Goal: Share content: Share content

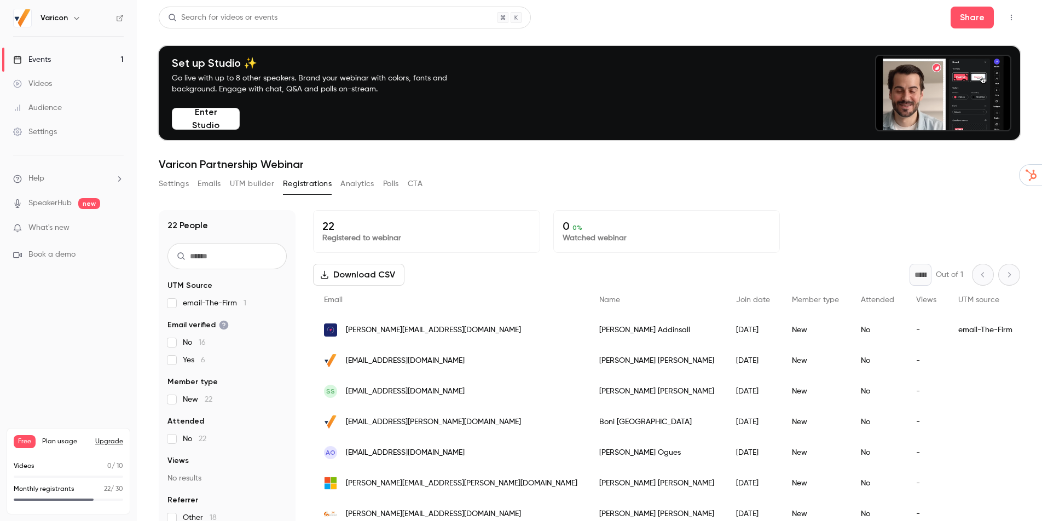
scroll to position [367, 0]
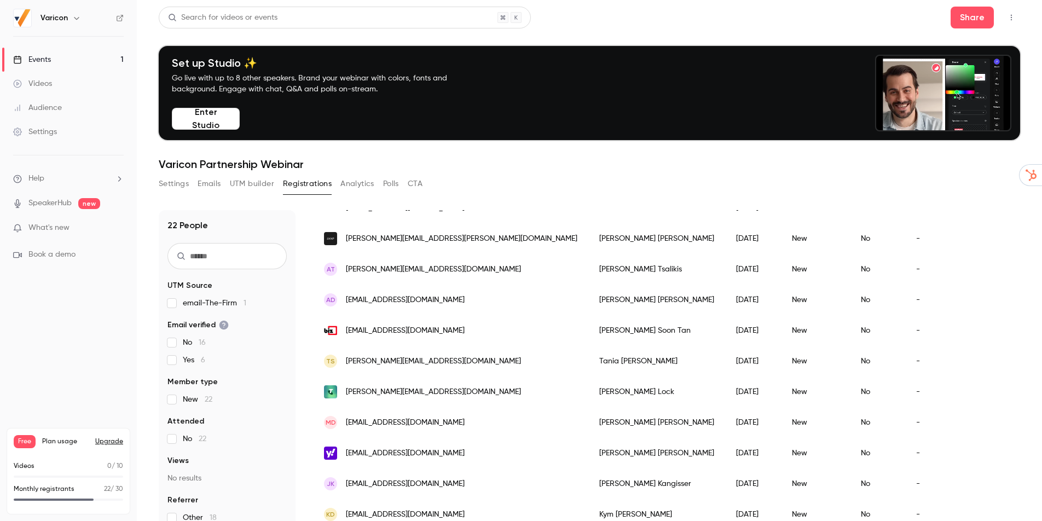
click at [94, 205] on span "new" at bounding box center [89, 203] width 22 height 11
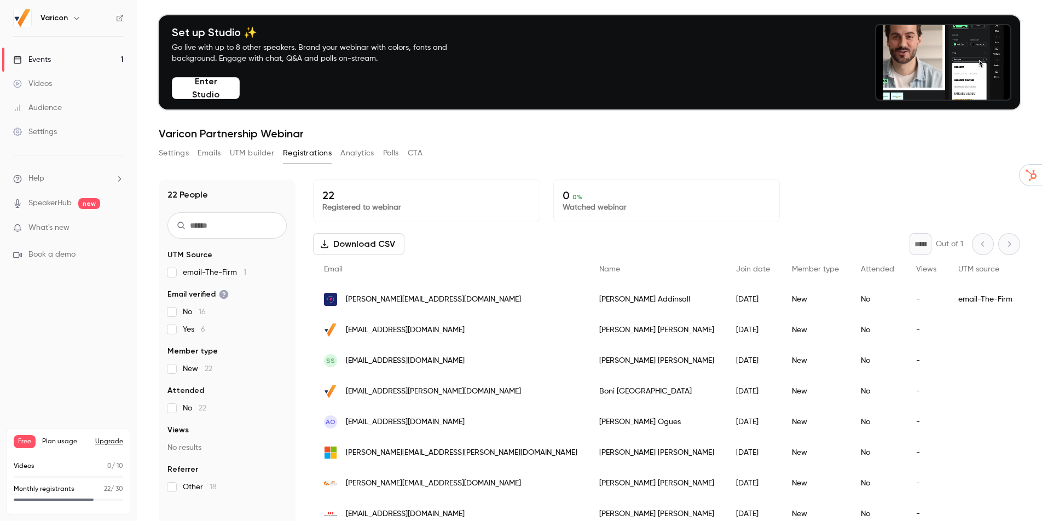
scroll to position [0, 0]
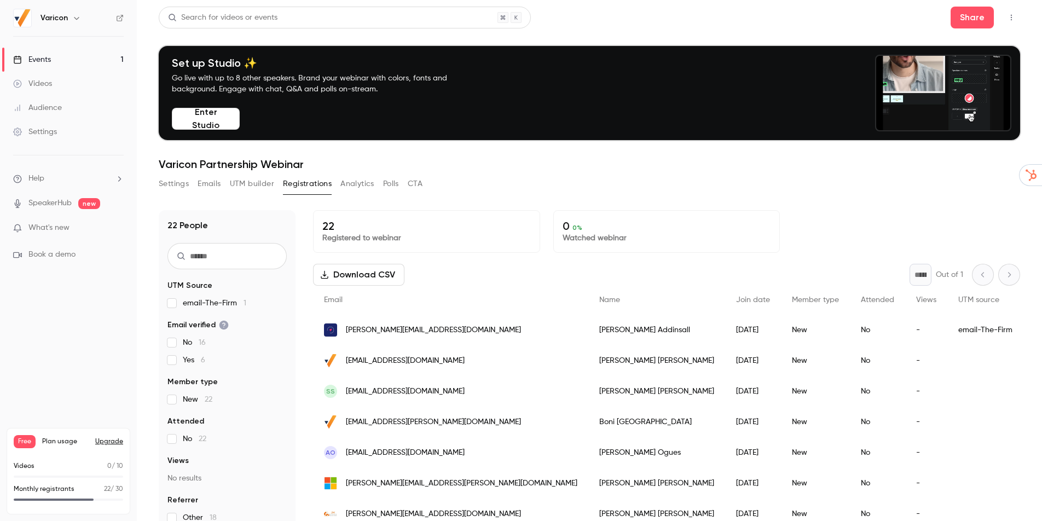
click at [61, 86] on link "Videos" at bounding box center [68, 84] width 137 height 24
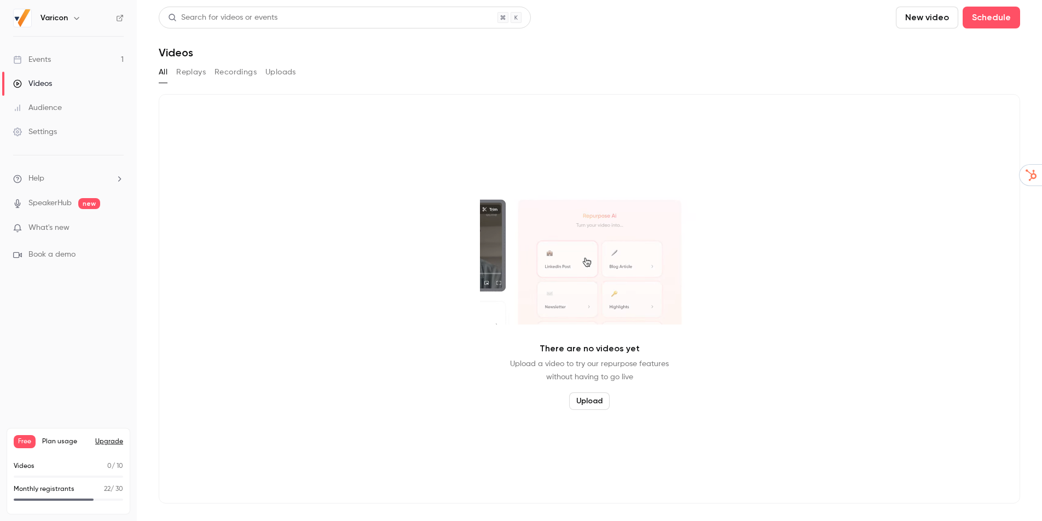
click at [64, 56] on link "Events 1" at bounding box center [68, 60] width 137 height 24
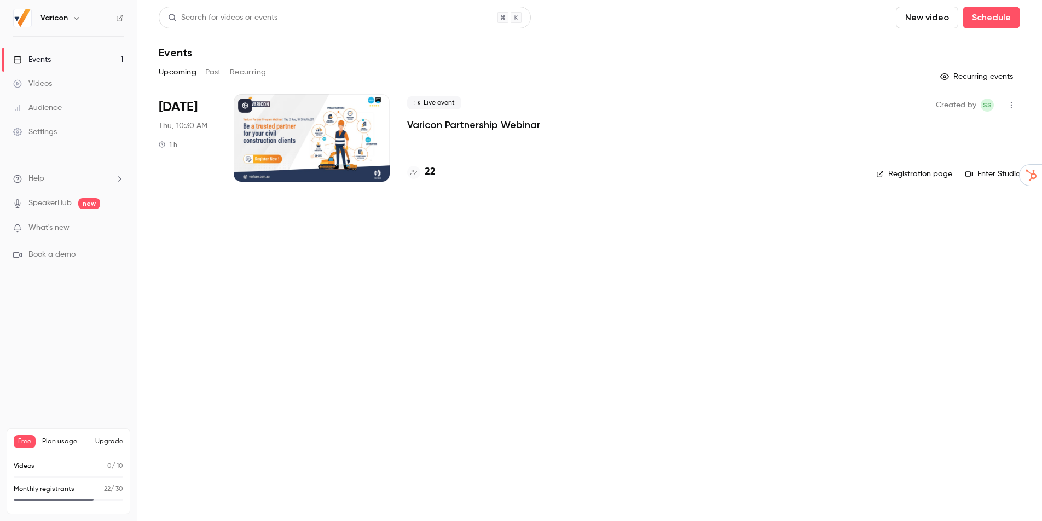
click at [296, 135] on div at bounding box center [312, 138] width 156 height 88
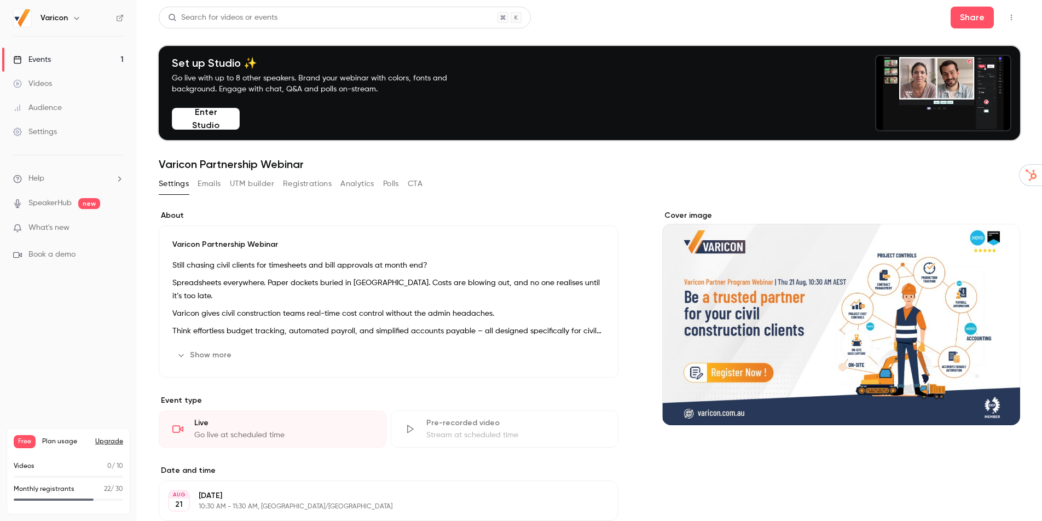
click at [223, 119] on button "Enter Studio" at bounding box center [206, 119] width 68 height 22
click at [1009, 13] on button "button" at bounding box center [1011, 18] width 18 height 18
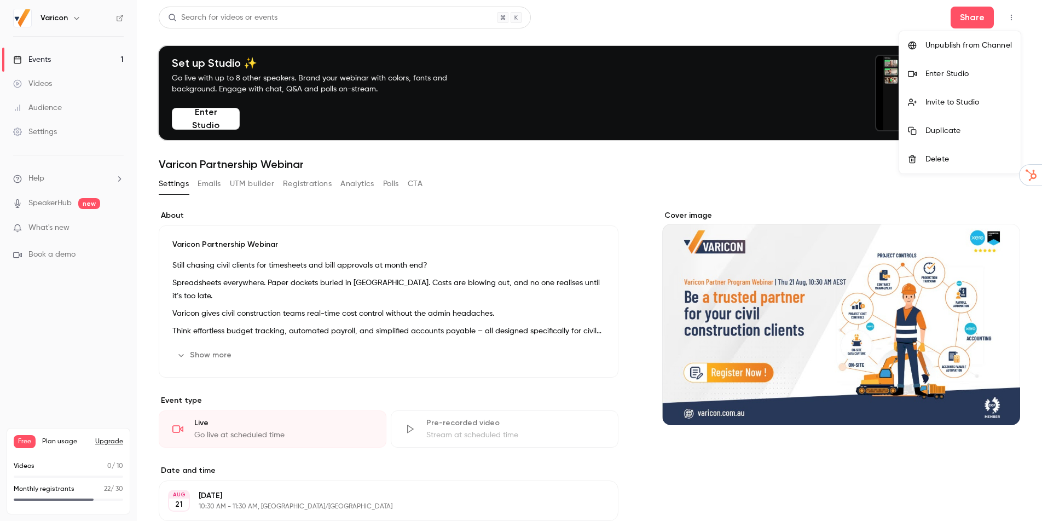
click at [43, 322] on div at bounding box center [521, 260] width 1042 height 521
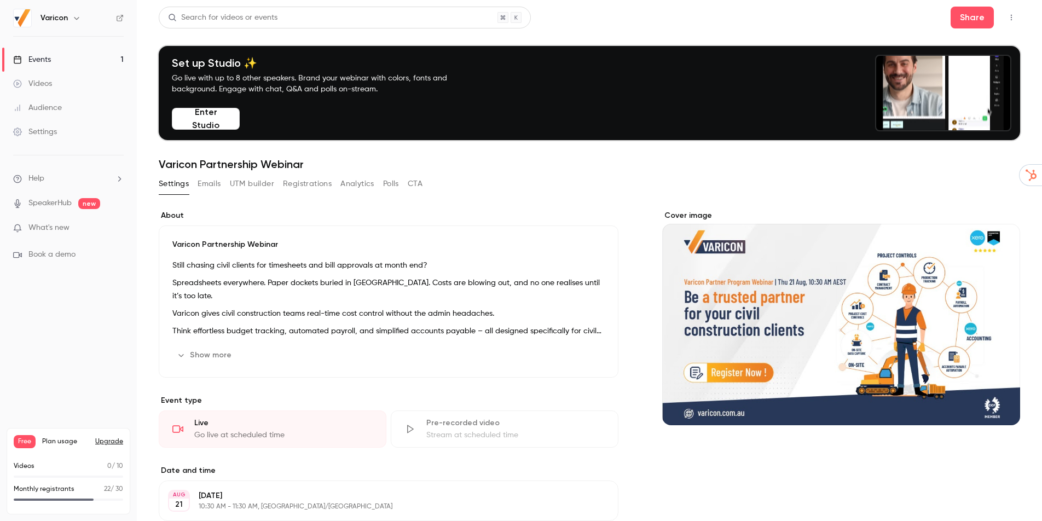
click at [61, 132] on link "Settings" at bounding box center [68, 132] width 137 height 24
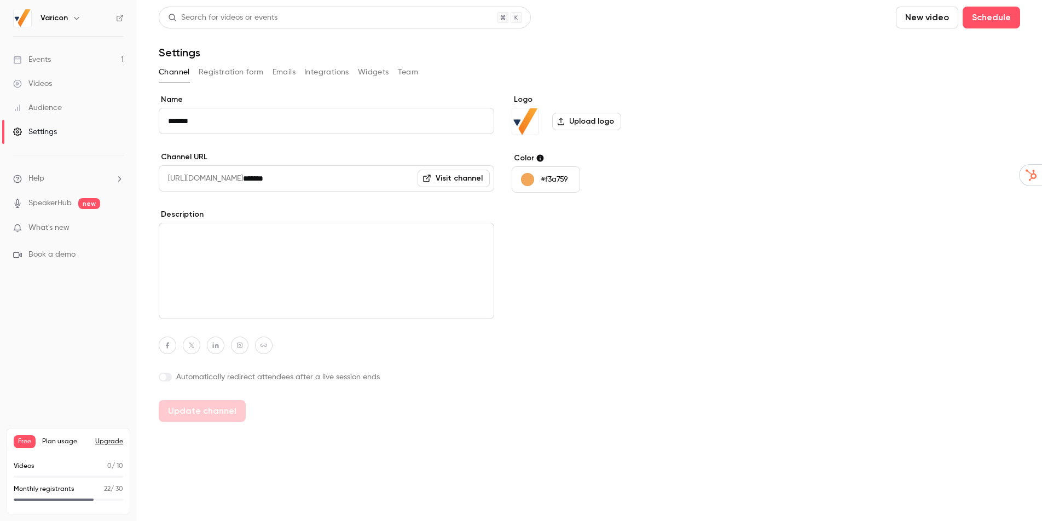
click at [224, 76] on button "Registration form" at bounding box center [231, 72] width 65 height 18
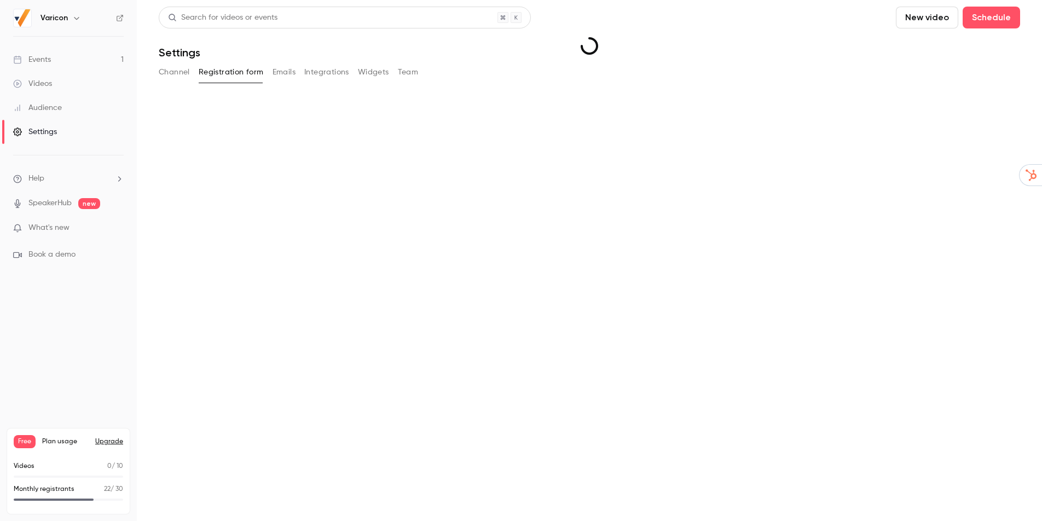
click at [289, 76] on button "Emails" at bounding box center [283, 72] width 23 height 18
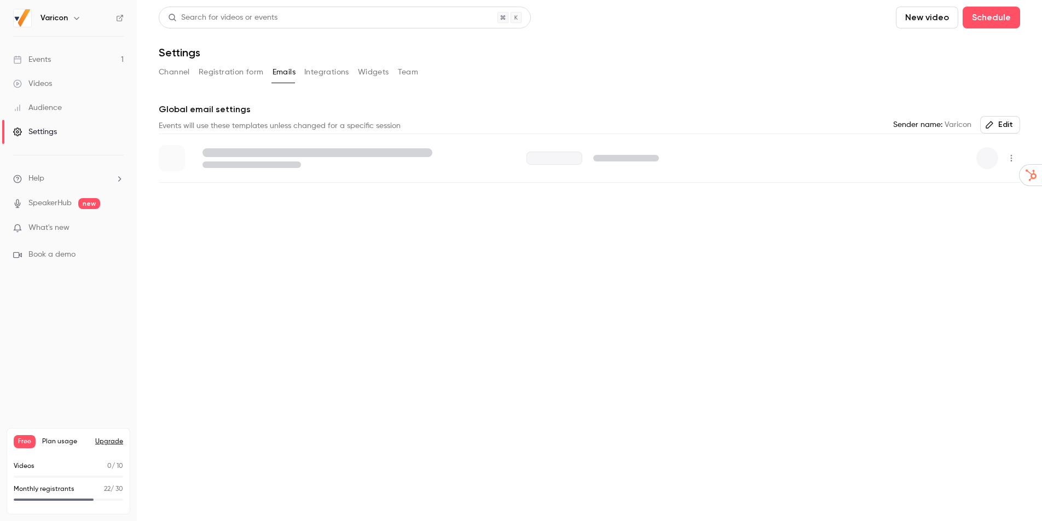
click at [409, 67] on button "Team" at bounding box center [408, 72] width 21 height 18
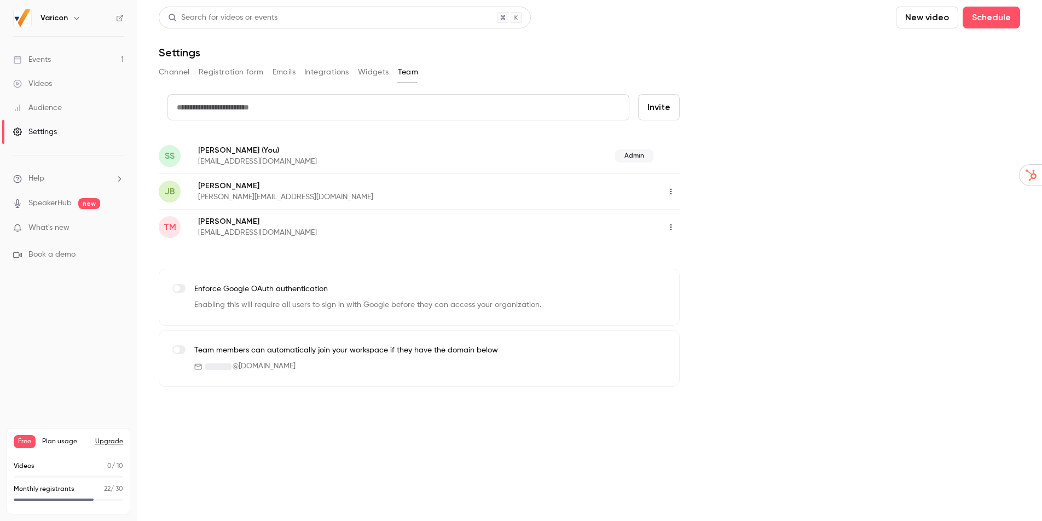
click at [673, 194] on icon "button" at bounding box center [670, 192] width 9 height 8
click at [709, 219] on div "Assign admin role" at bounding box center [730, 219] width 83 height 11
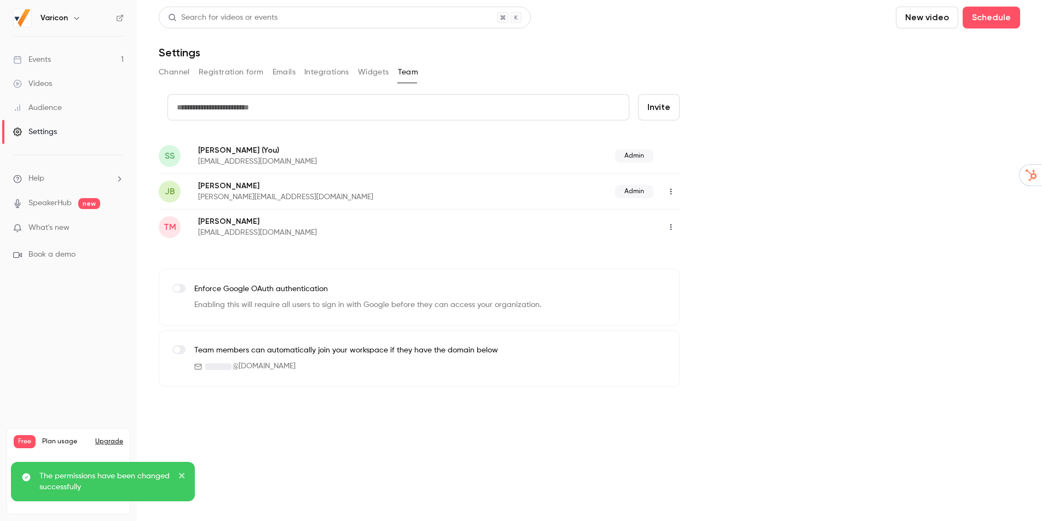
click at [671, 226] on icon "button" at bounding box center [670, 227] width 9 height 8
click at [747, 190] on div at bounding box center [521, 260] width 1042 height 521
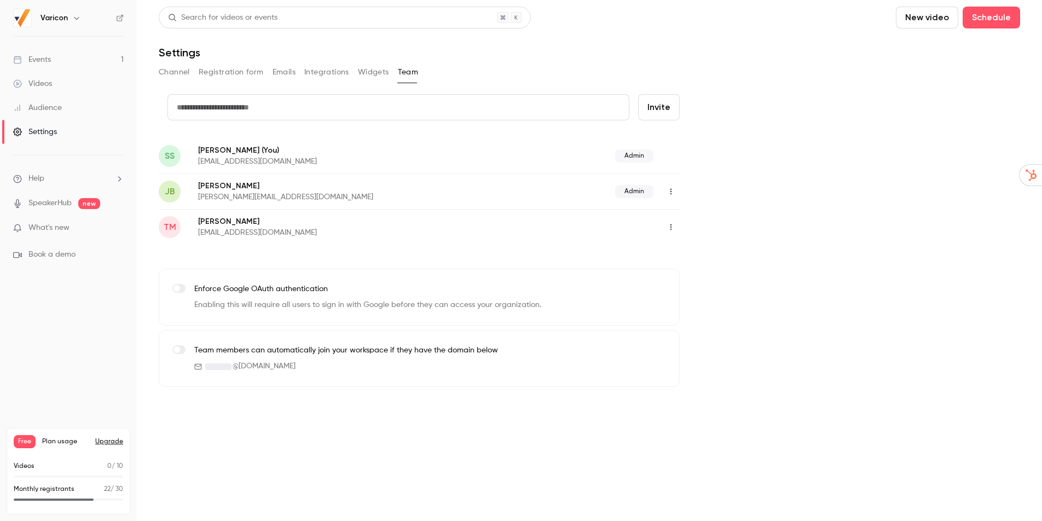
click at [63, 63] on link "Events 1" at bounding box center [68, 60] width 137 height 24
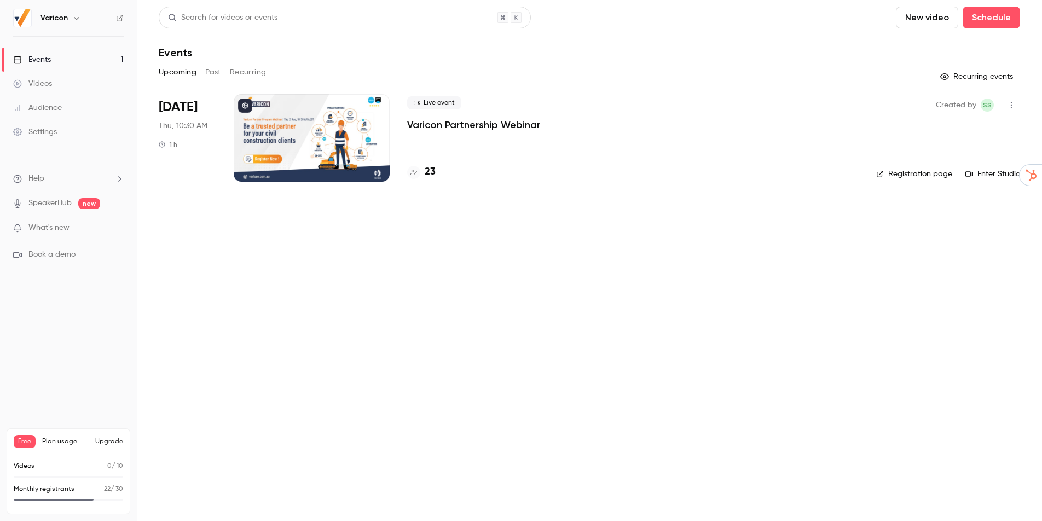
click at [326, 140] on div at bounding box center [312, 138] width 156 height 88
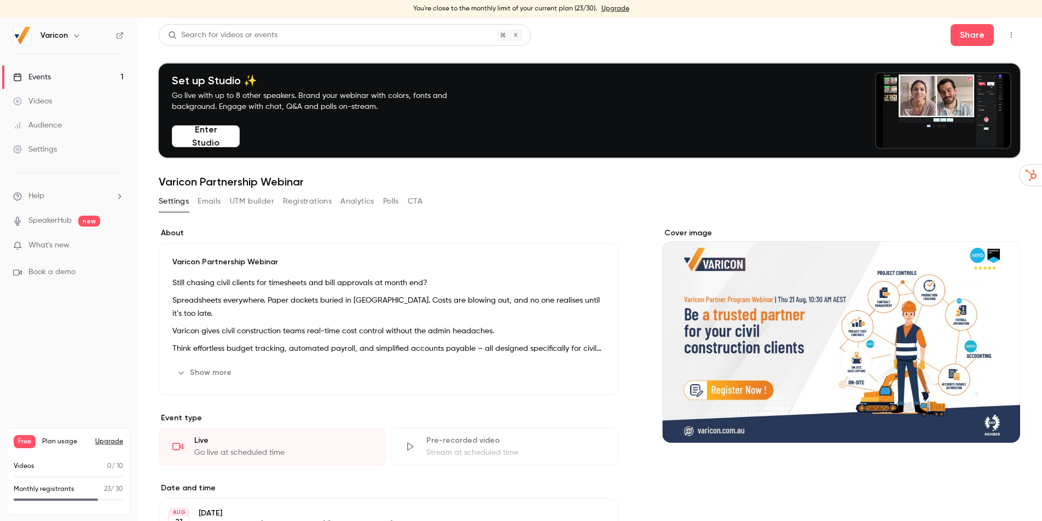
click at [309, 196] on button "Registrations" at bounding box center [307, 202] width 49 height 18
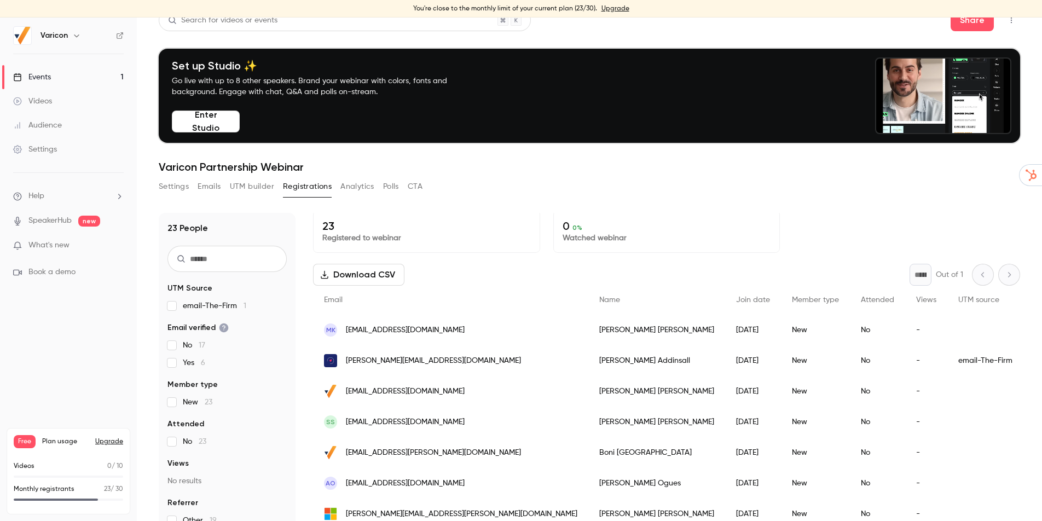
scroll to position [21, 0]
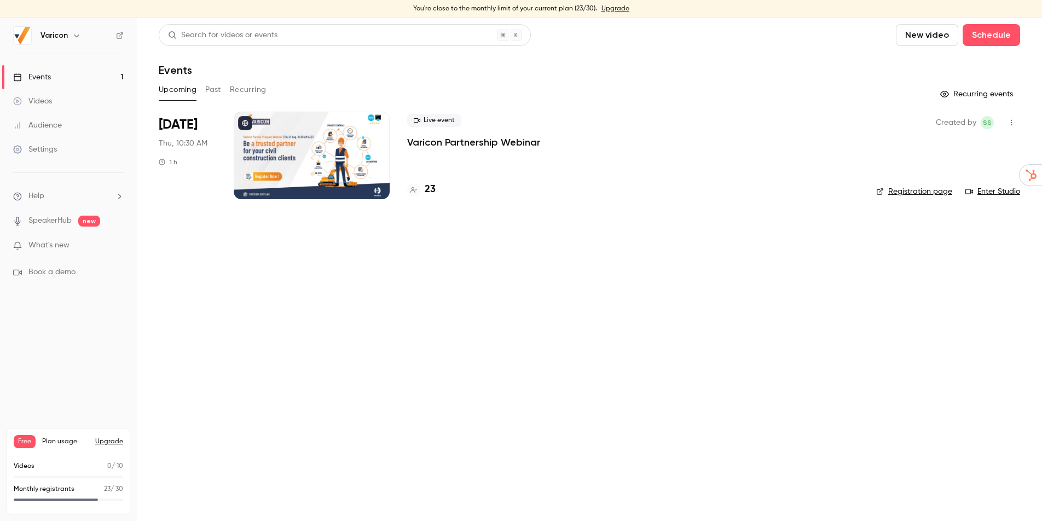
click at [120, 440] on button "Upgrade" at bounding box center [109, 441] width 28 height 9
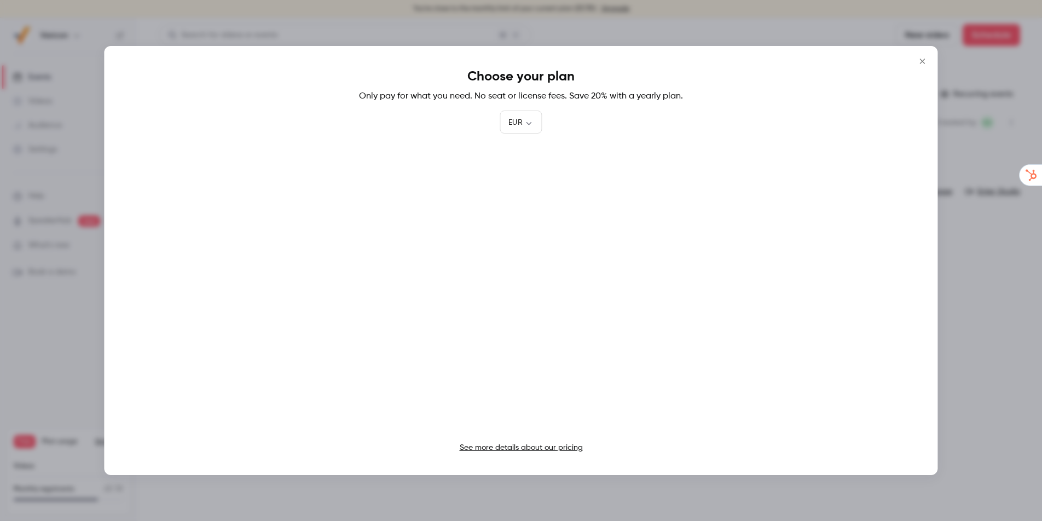
click at [924, 64] on icon "Close" at bounding box center [922, 61] width 13 height 9
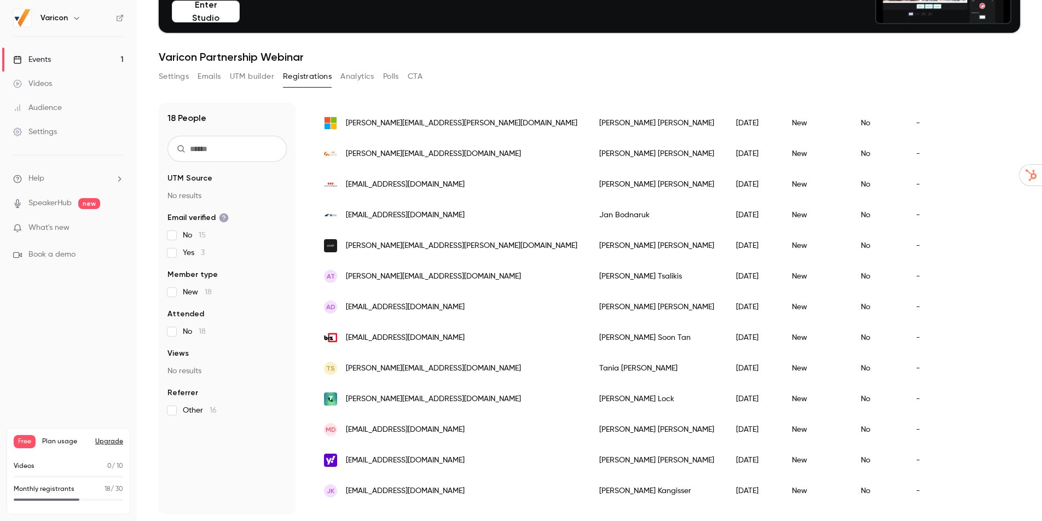
scroll to position [178, 0]
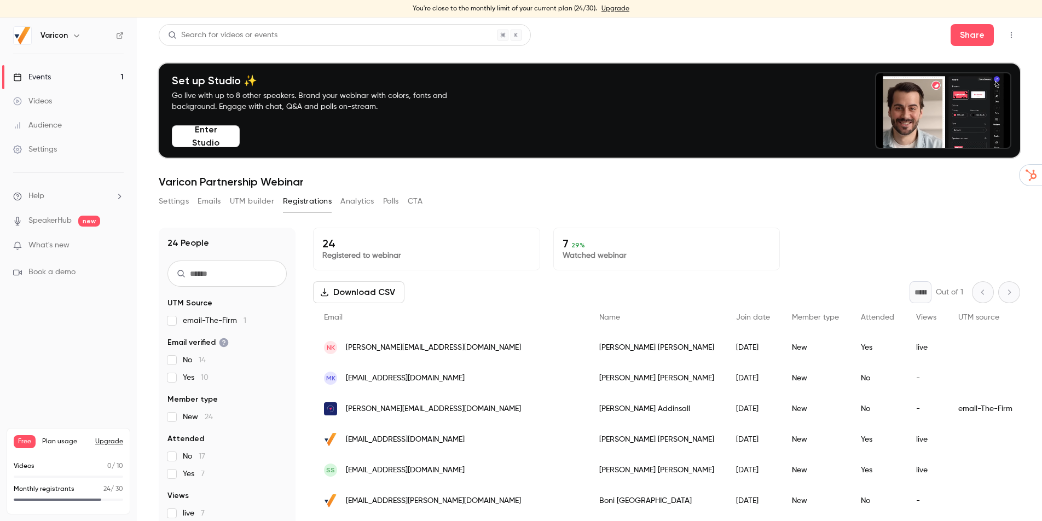
click at [603, 247] on p "7 29 %" at bounding box center [666, 243] width 208 height 13
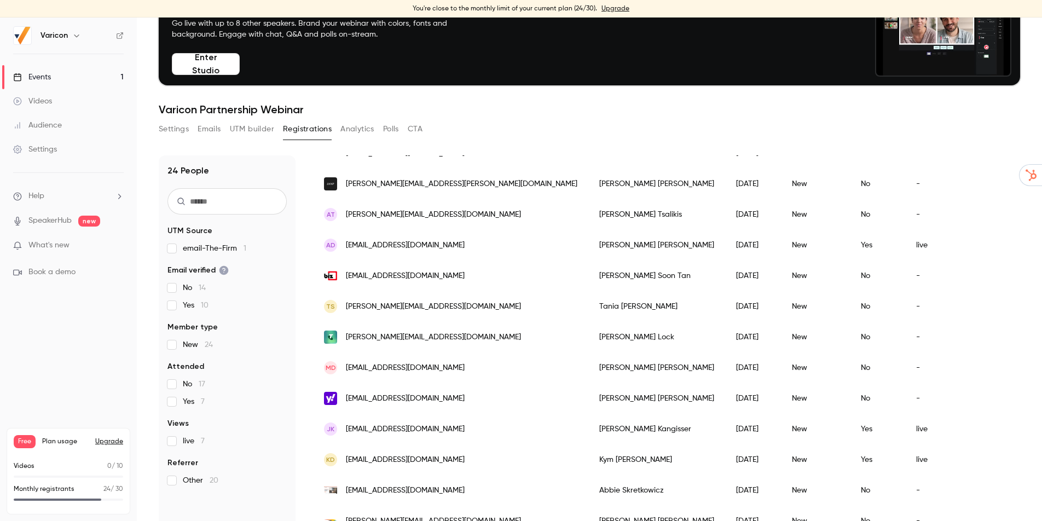
scroll to position [125, 0]
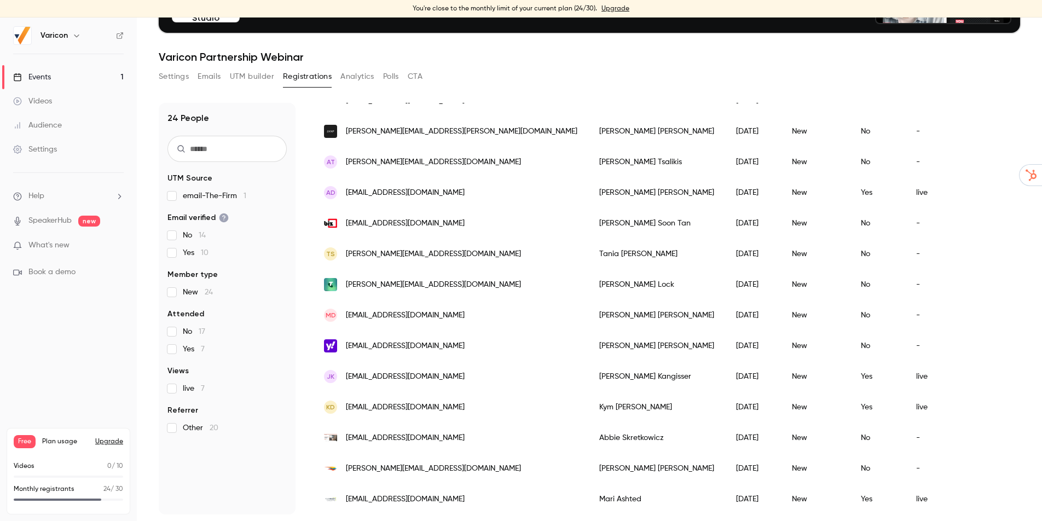
click at [451, 502] on span "[EMAIL_ADDRESS][DOMAIN_NAME]" at bounding box center [405, 498] width 119 height 11
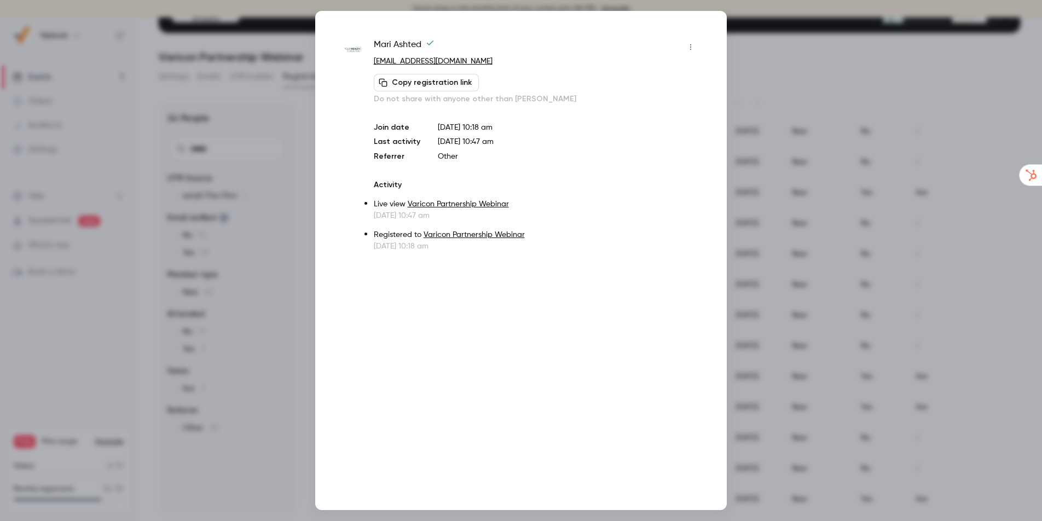
click at [770, 120] on div at bounding box center [521, 260] width 1042 height 521
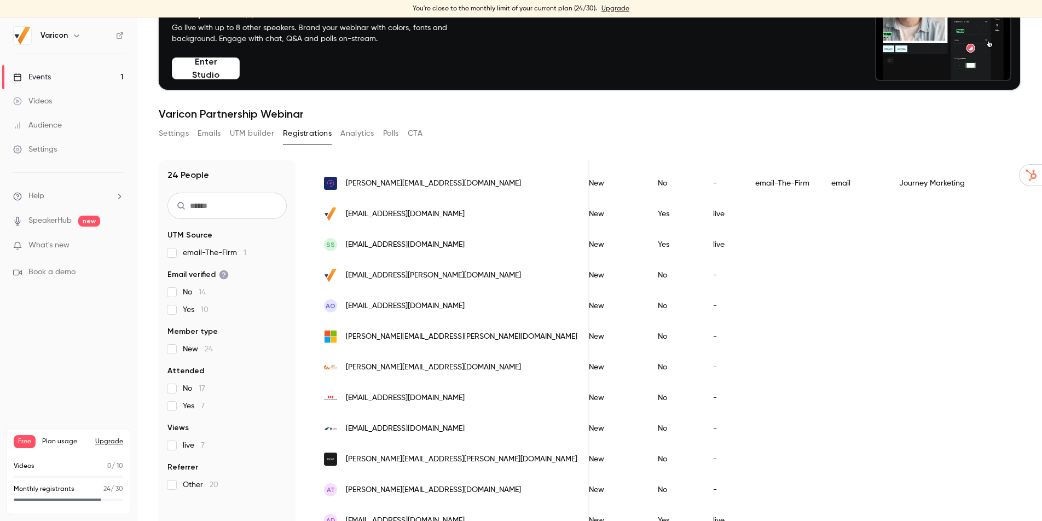
scroll to position [0, 0]
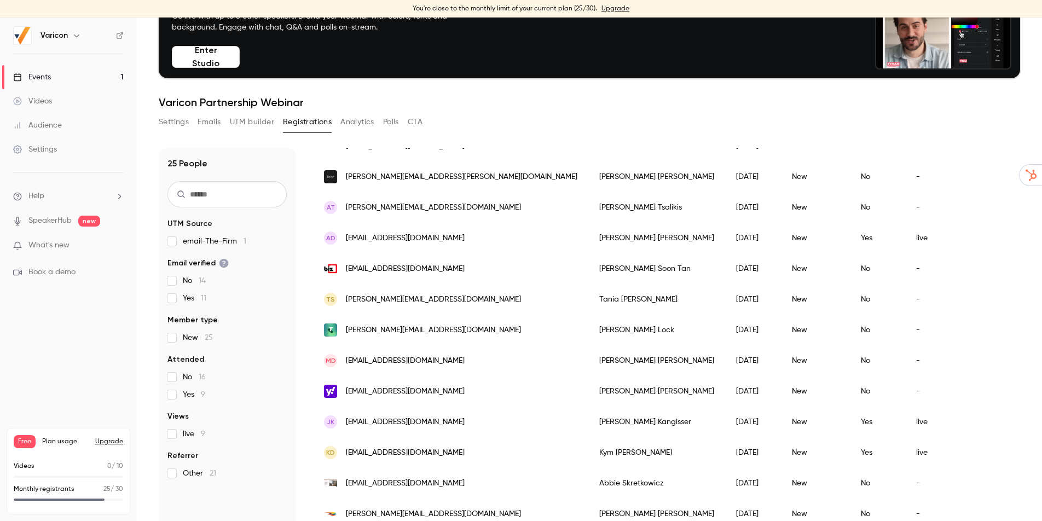
scroll to position [125, 0]
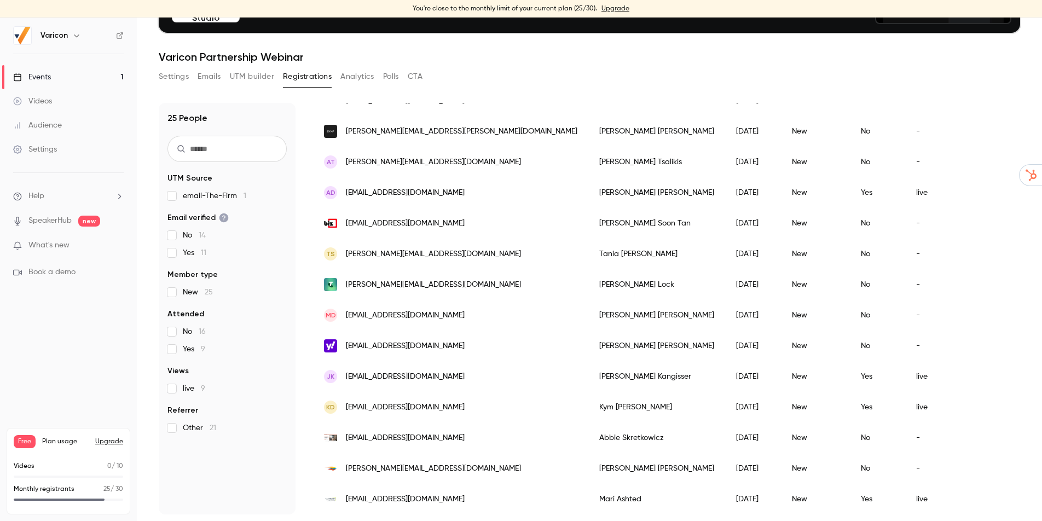
click at [418, 378] on span "jkangisser@whadvisory.com.au" at bounding box center [405, 376] width 119 height 11
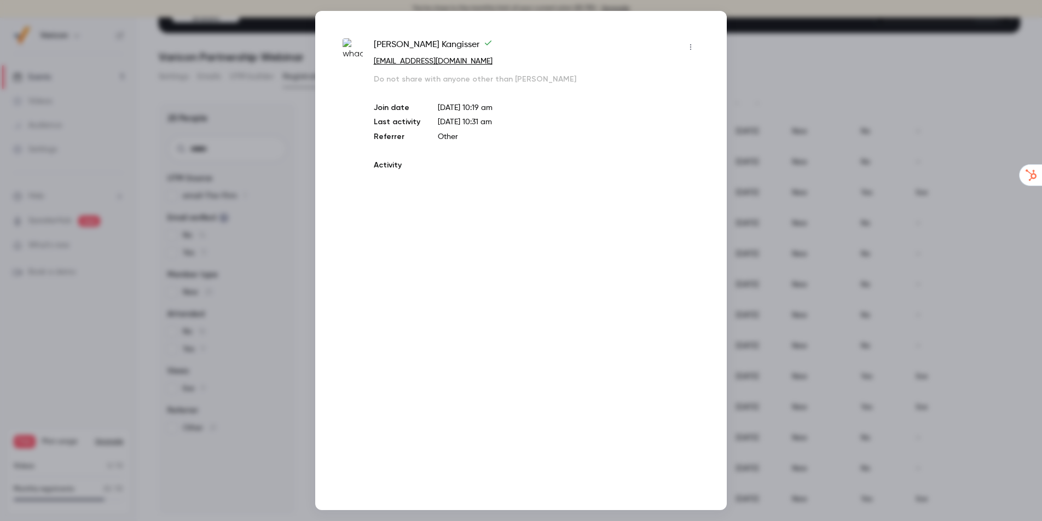
click at [418, 378] on div "Jarrod Kangisser jkangisser@whadvisory.com.au Do not share with anyone other th…" at bounding box center [520, 260] width 411 height 499
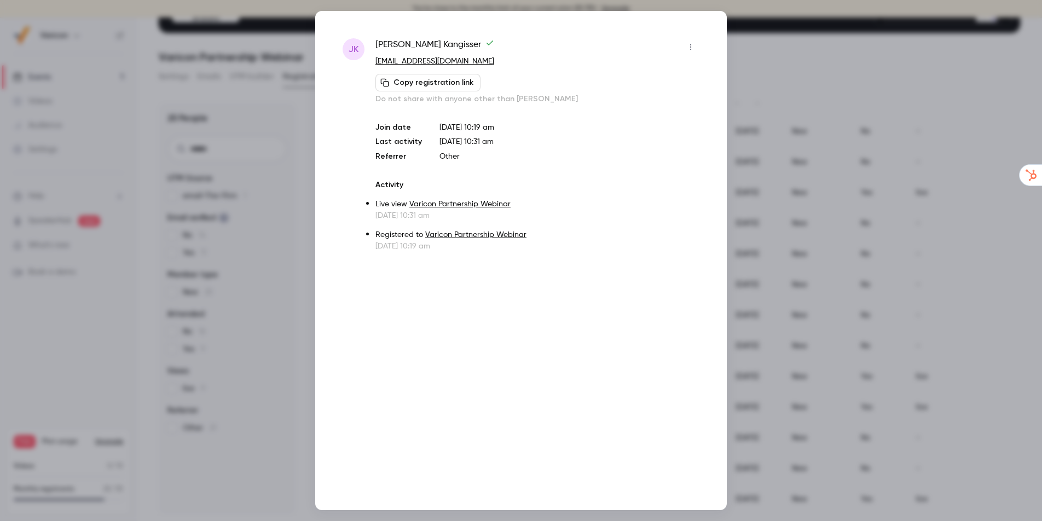
click at [804, 98] on div at bounding box center [521, 260] width 1042 height 521
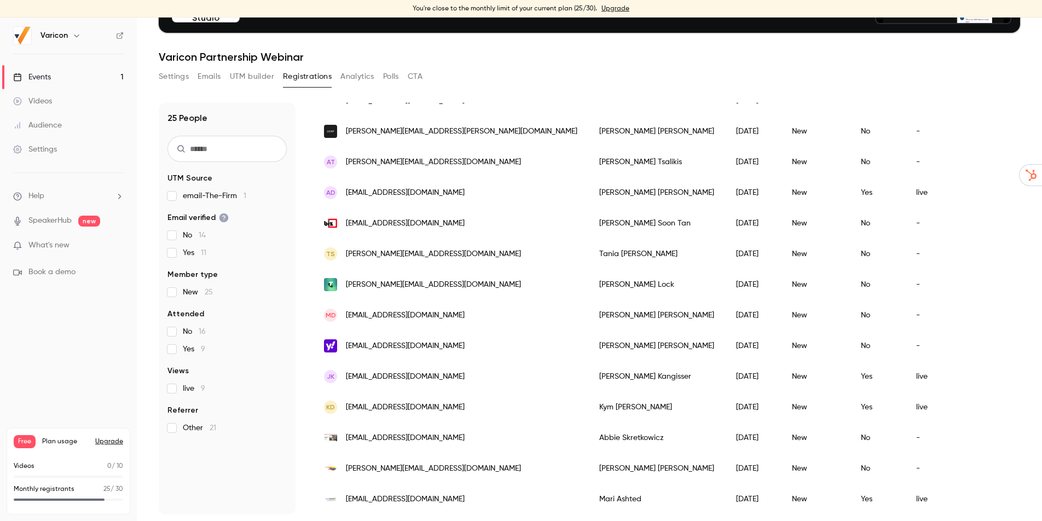
click at [111, 440] on button "Upgrade" at bounding box center [109, 441] width 28 height 9
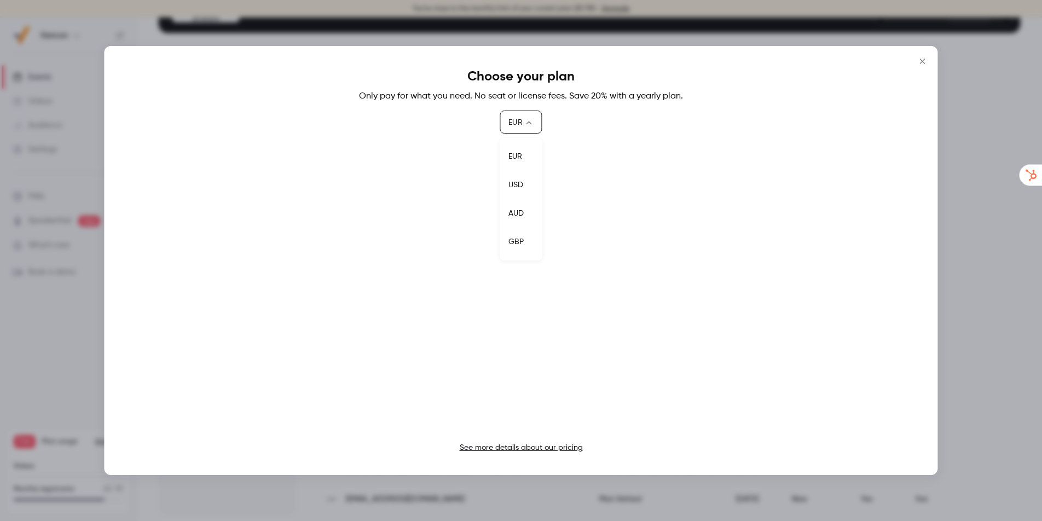
click at [530, 118] on body "You're close to the monthly limit of your current plan (25/30). Upgrade Varicon…" at bounding box center [521, 269] width 1042 height 503
click at [517, 212] on li "AUD" at bounding box center [520, 213] width 43 height 28
type input "***"
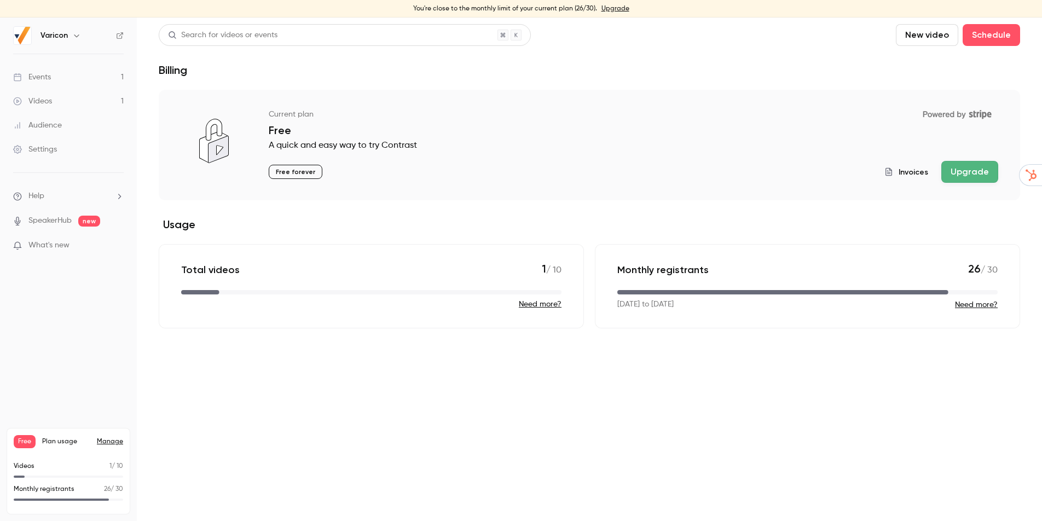
click at [534, 304] on button "Need more?" at bounding box center [540, 304] width 43 height 11
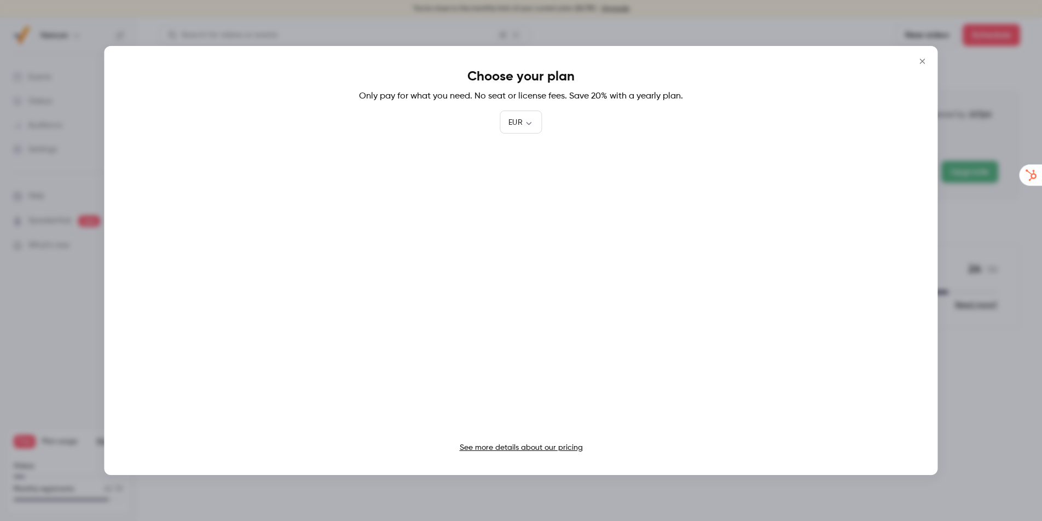
click at [924, 61] on icon "Close" at bounding box center [922, 61] width 13 height 9
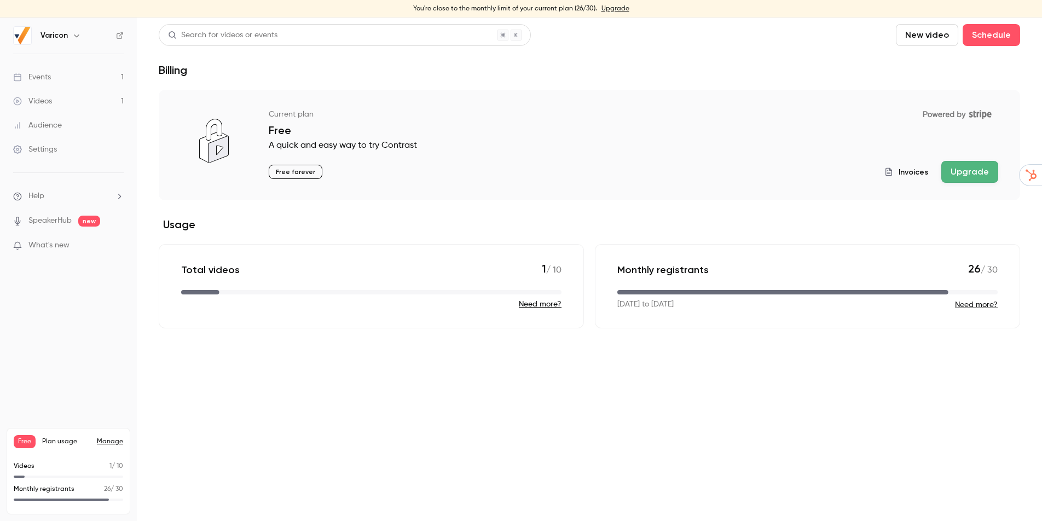
click at [104, 438] on link "Manage" at bounding box center [110, 441] width 26 height 9
click at [73, 244] on p "What's new" at bounding box center [59, 245] width 93 height 11
click at [88, 99] on div at bounding box center [521, 260] width 1042 height 521
click at [82, 100] on link "Videos 1" at bounding box center [68, 101] width 137 height 24
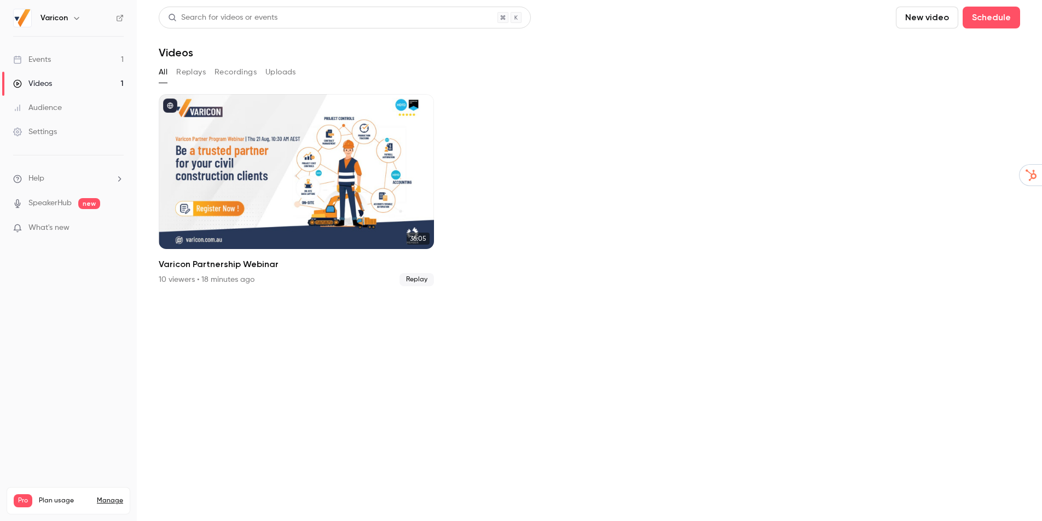
click at [188, 70] on button "Replays" at bounding box center [191, 72] width 30 height 18
click at [230, 71] on button "Recordings" at bounding box center [235, 72] width 42 height 18
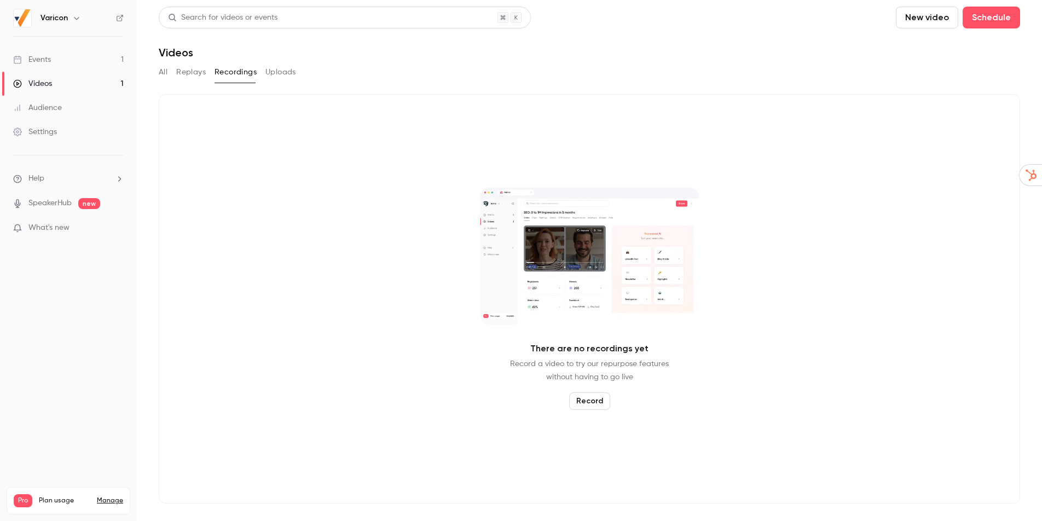
click at [590, 393] on button "Record" at bounding box center [589, 401] width 41 height 18
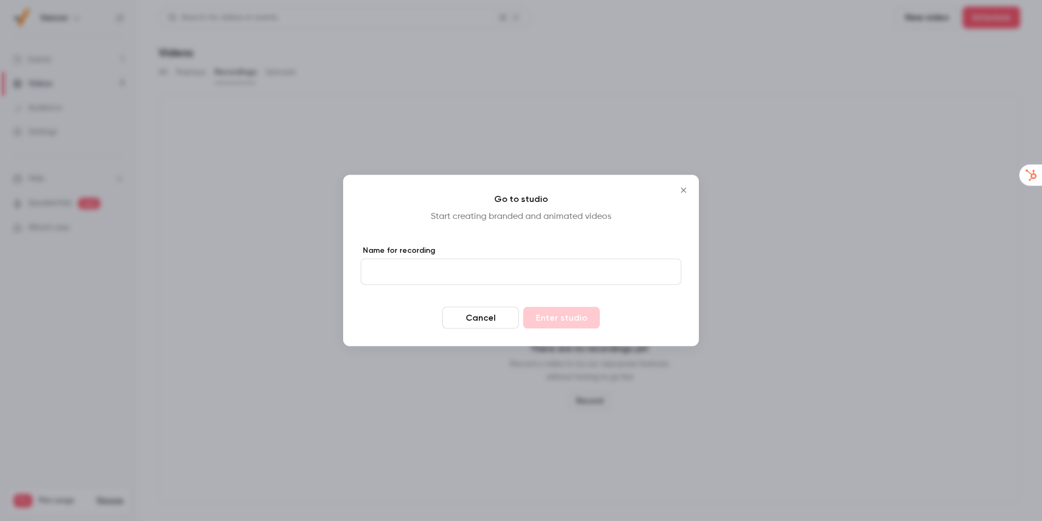
click at [569, 268] on input "Name for recording" at bounding box center [520, 272] width 321 height 26
type input "**********"
click at [562, 324] on button "Enter studio" at bounding box center [561, 318] width 77 height 22
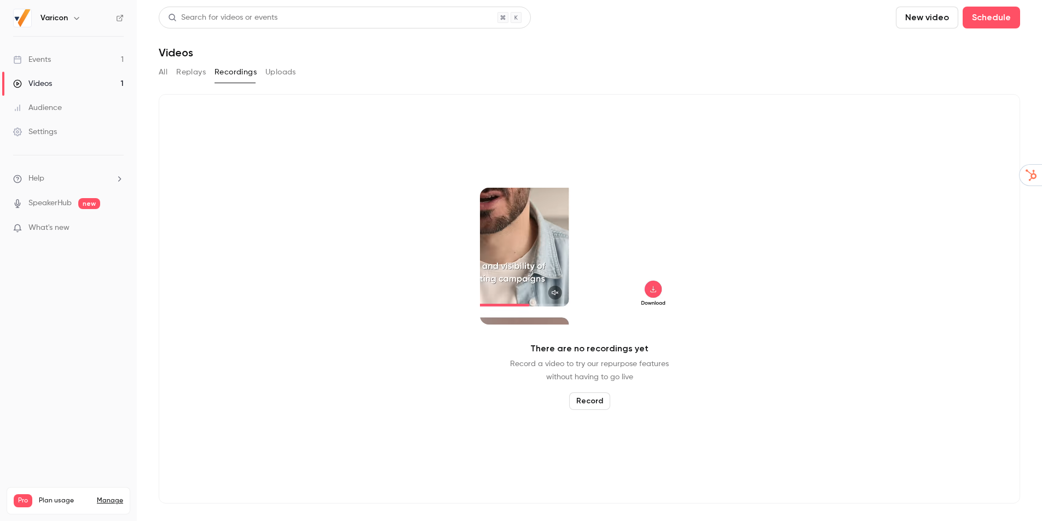
click at [198, 74] on button "Replays" at bounding box center [191, 72] width 30 height 18
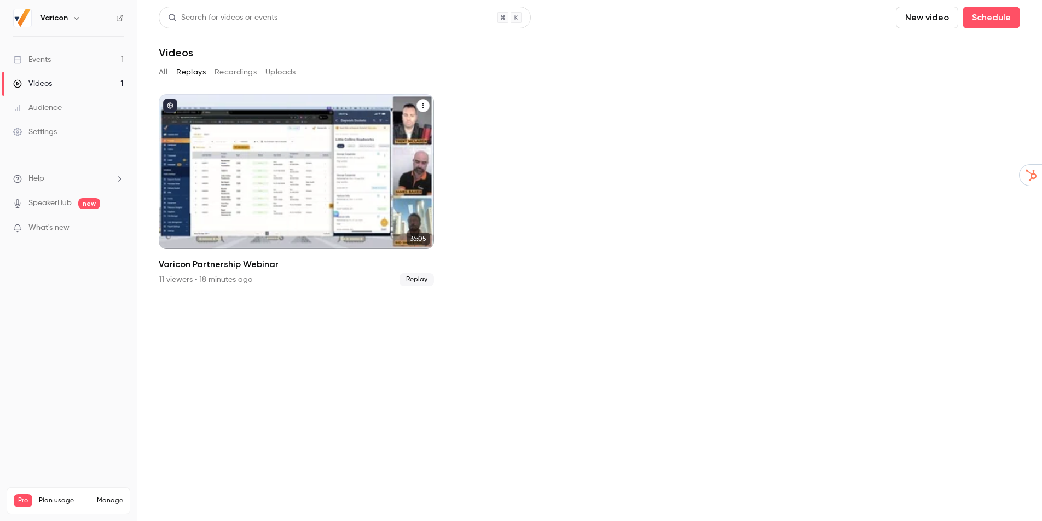
click at [253, 197] on div "Varicon Partnership Webinar" at bounding box center [296, 171] width 275 height 155
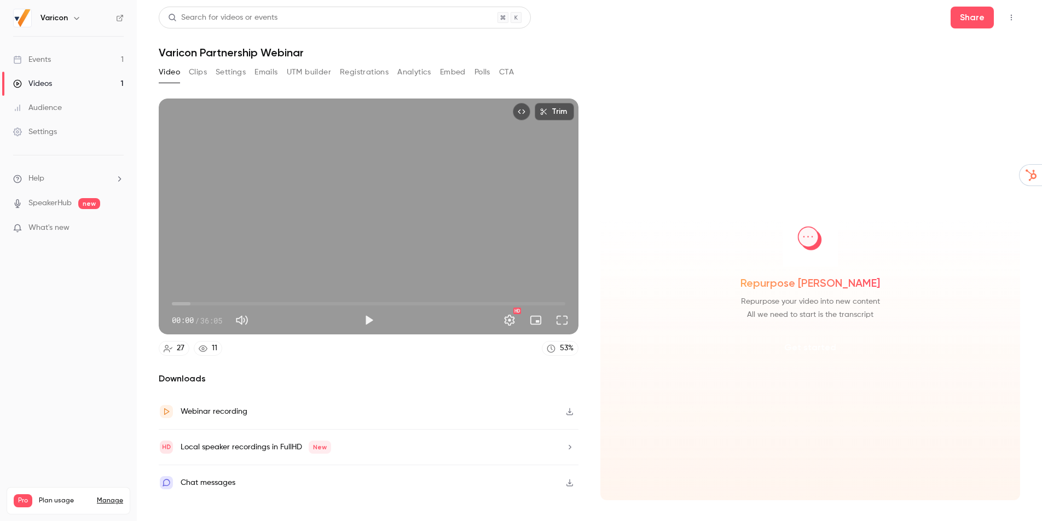
click at [826, 344] on button "Get started" at bounding box center [810, 347] width 71 height 26
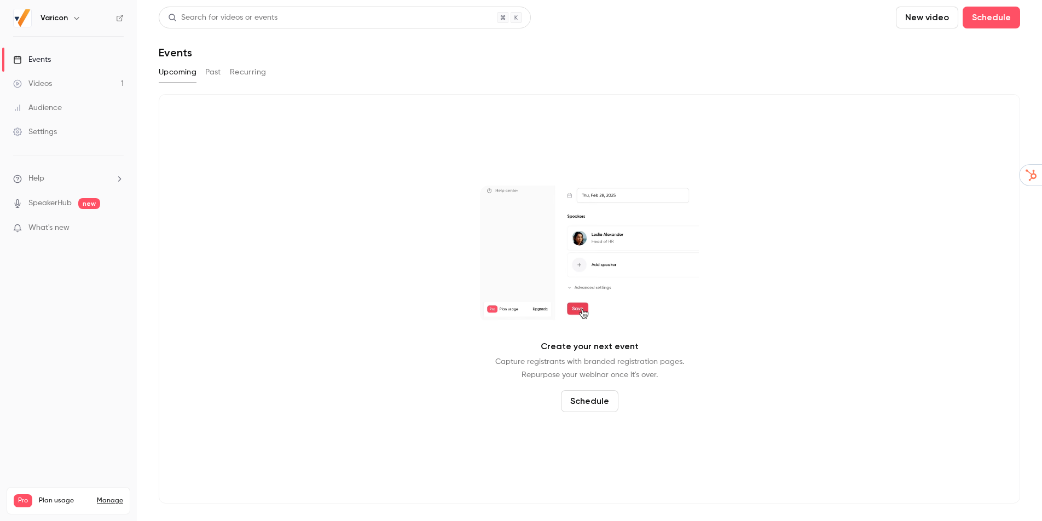
click at [210, 77] on button "Past" at bounding box center [213, 72] width 16 height 18
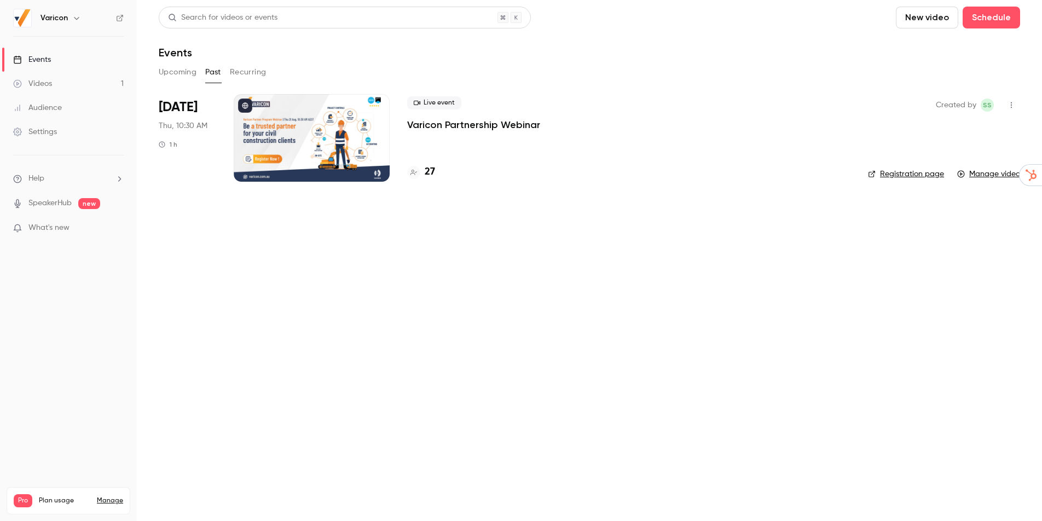
click at [288, 129] on div at bounding box center [312, 138] width 156 height 88
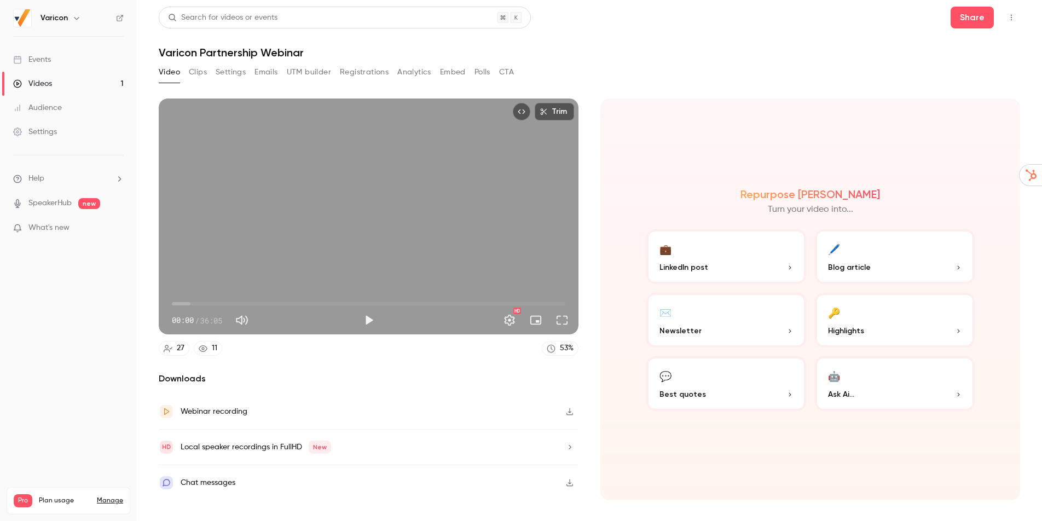
click at [700, 264] on span "LinkedIn post" at bounding box center [683, 266] width 49 height 11
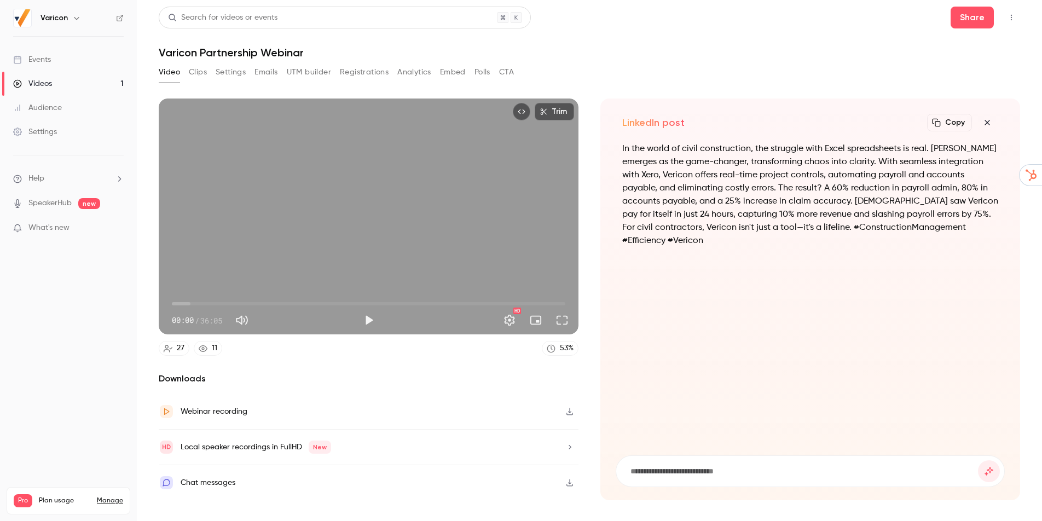
click at [992, 127] on button "button" at bounding box center [987, 123] width 22 height 22
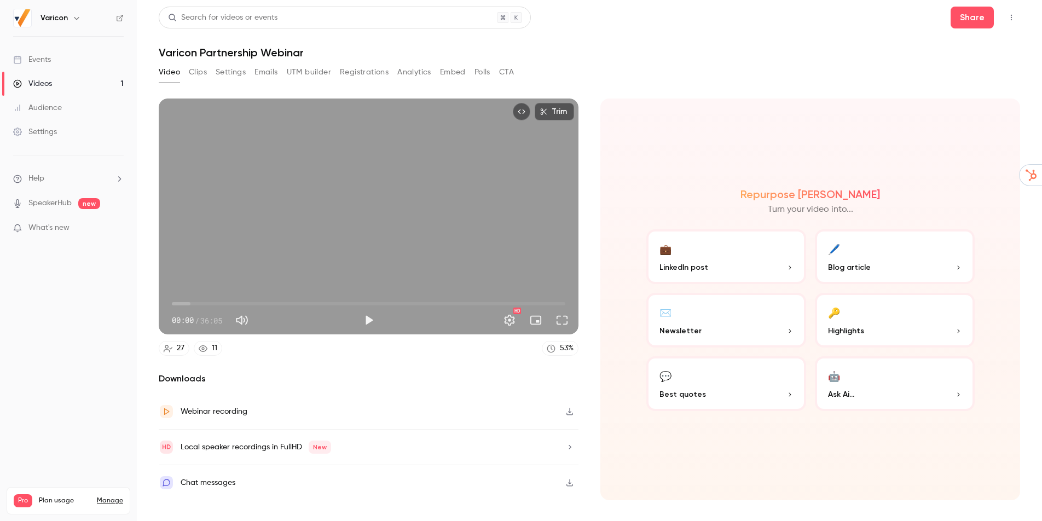
click at [761, 312] on button "✉️ Newsletter" at bounding box center [726, 320] width 160 height 55
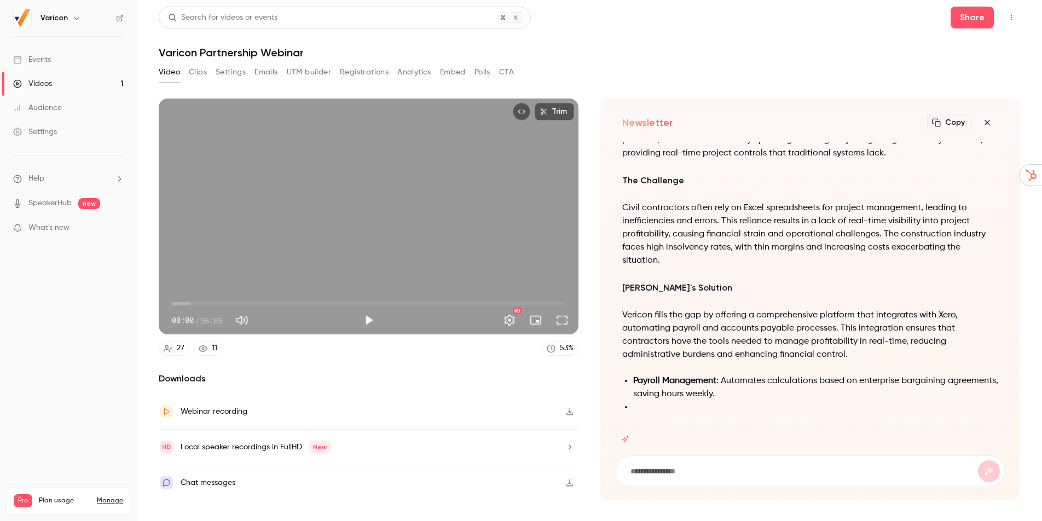
scroll to position [1, 0]
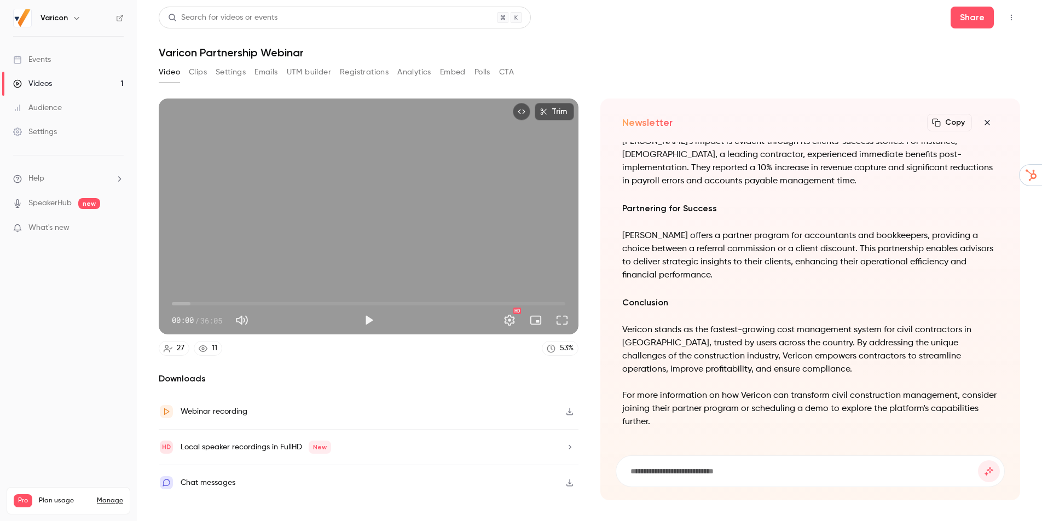
click at [986, 120] on icon "button" at bounding box center [986, 122] width 13 height 9
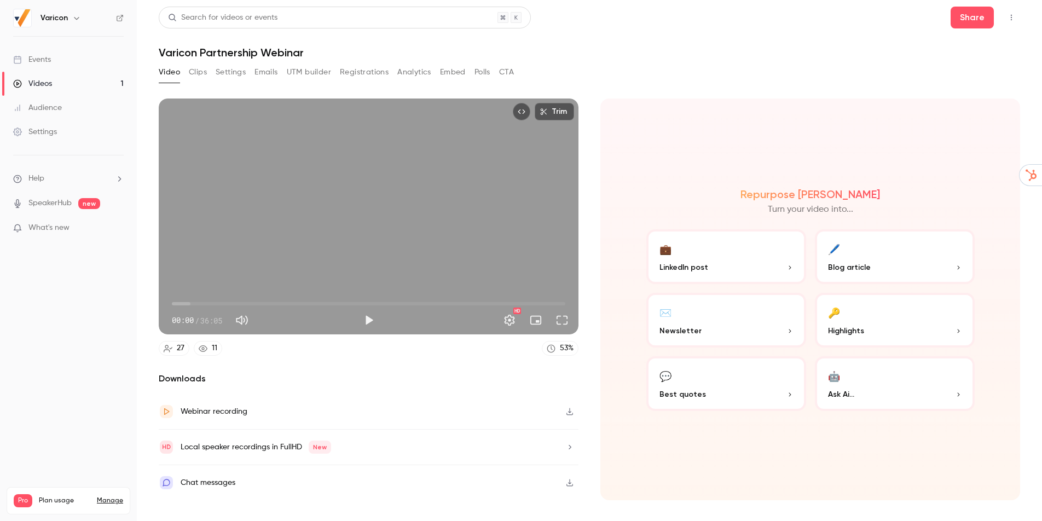
click at [845, 247] on button "🖊️ Blog article" at bounding box center [895, 256] width 160 height 55
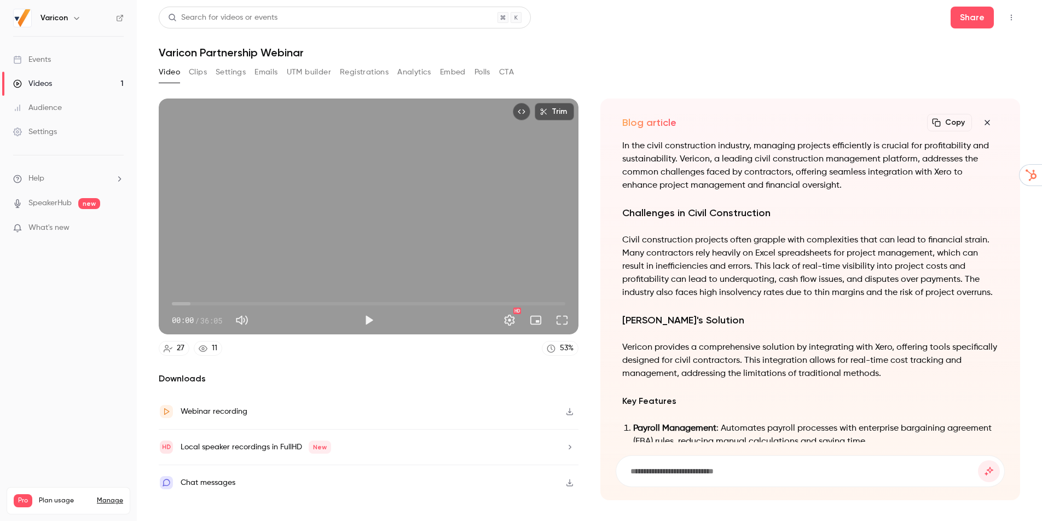
scroll to position [-610, 0]
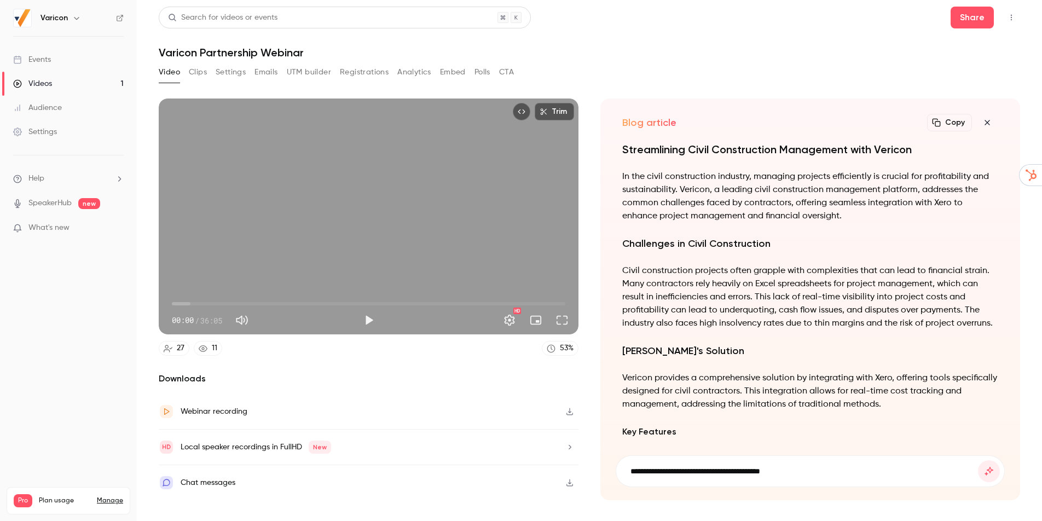
type input "**********"
click at [978, 460] on button "submit" at bounding box center [989, 471] width 22 height 22
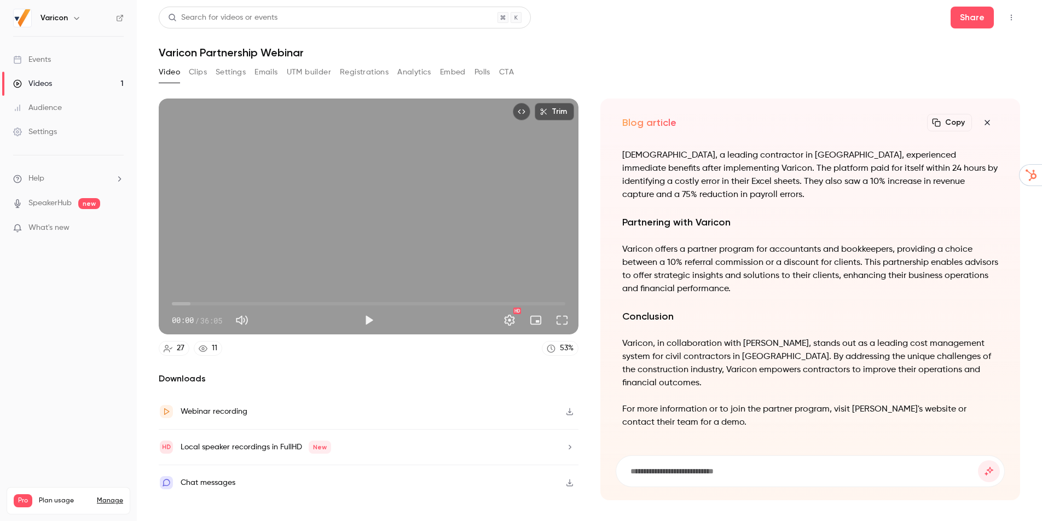
click at [938, 123] on icon "button" at bounding box center [936, 122] width 9 height 9
click at [938, 123] on button "Copied" at bounding box center [945, 123] width 53 height 18
click at [985, 124] on icon "button" at bounding box center [986, 122] width 13 height 9
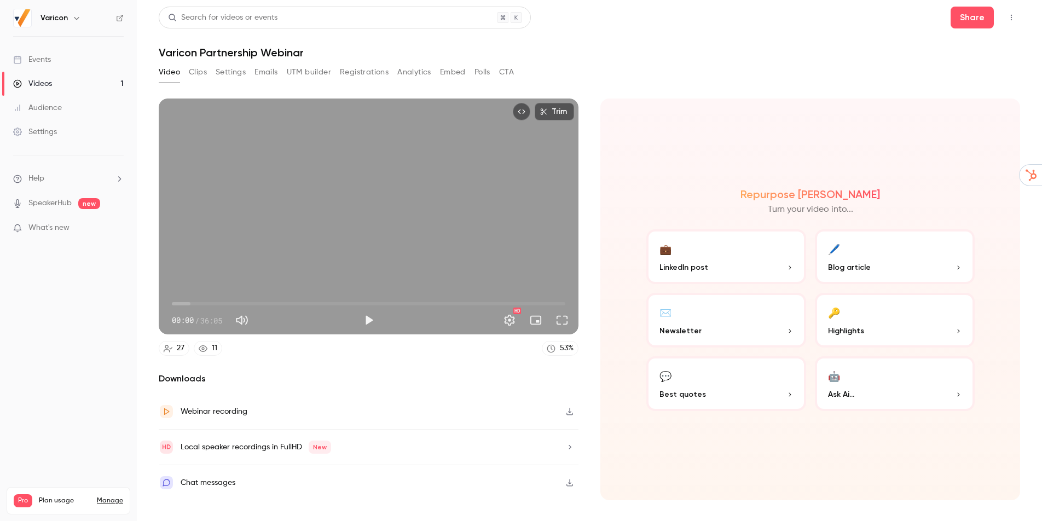
click at [851, 332] on span "Highlights" at bounding box center [846, 330] width 36 height 11
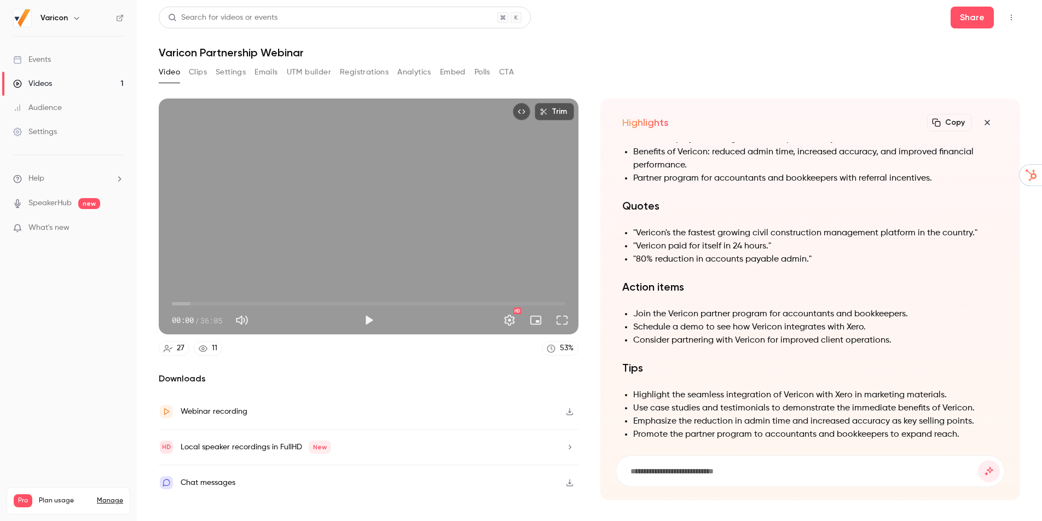
scroll to position [1, 0]
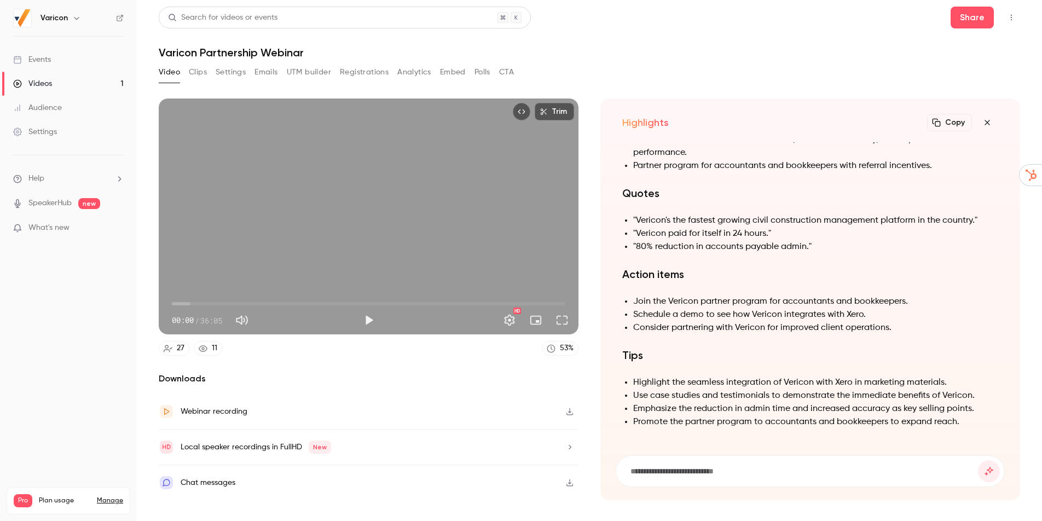
click at [985, 123] on icon "button" at bounding box center [986, 122] width 13 height 9
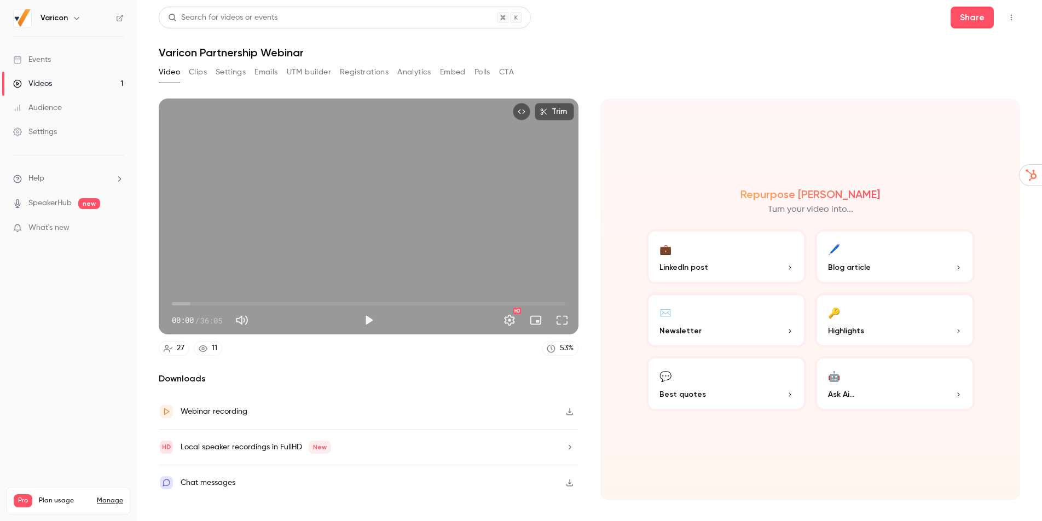
click at [707, 388] on button "💬 Best quotes" at bounding box center [726, 383] width 160 height 55
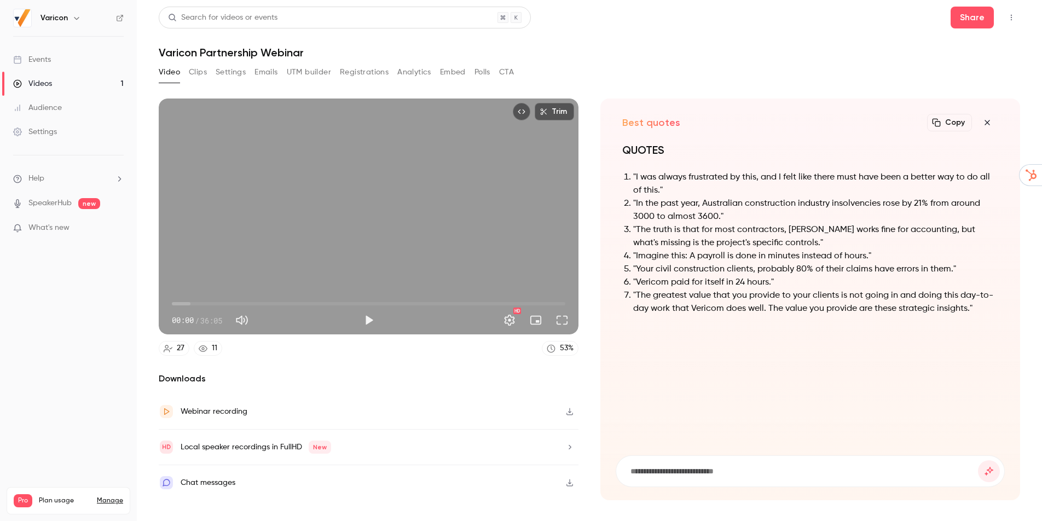
click at [986, 119] on icon "button" at bounding box center [986, 122] width 13 height 9
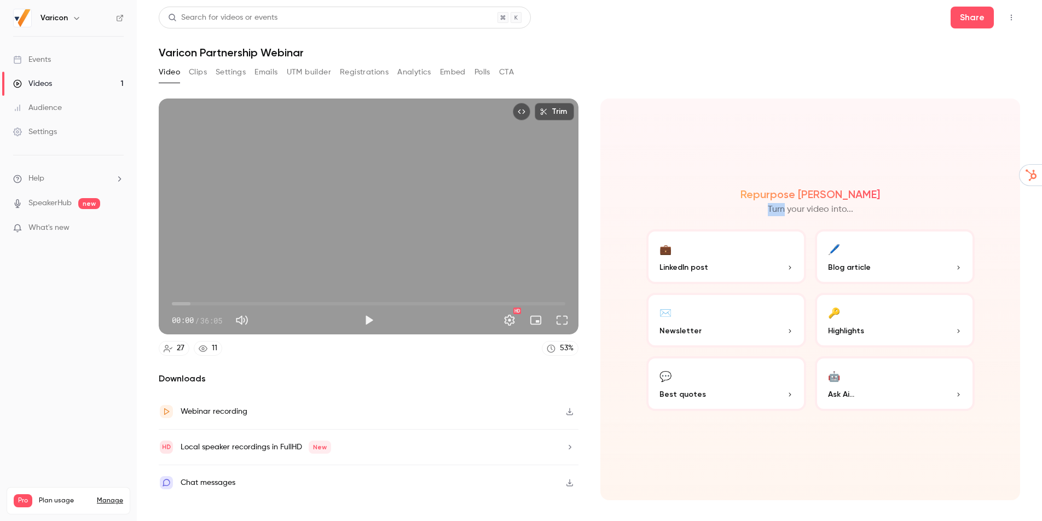
click at [986, 119] on div "Repurpose Ai Turn your video into... 💼 LinkedIn post 🖊️ Blog article ✉️ Newslet…" at bounding box center [810, 299] width 420 height 402
click at [572, 409] on icon "button" at bounding box center [569, 412] width 9 height 8
click at [258, 447] on div "Local speaker recordings in FullHD New" at bounding box center [256, 446] width 150 height 13
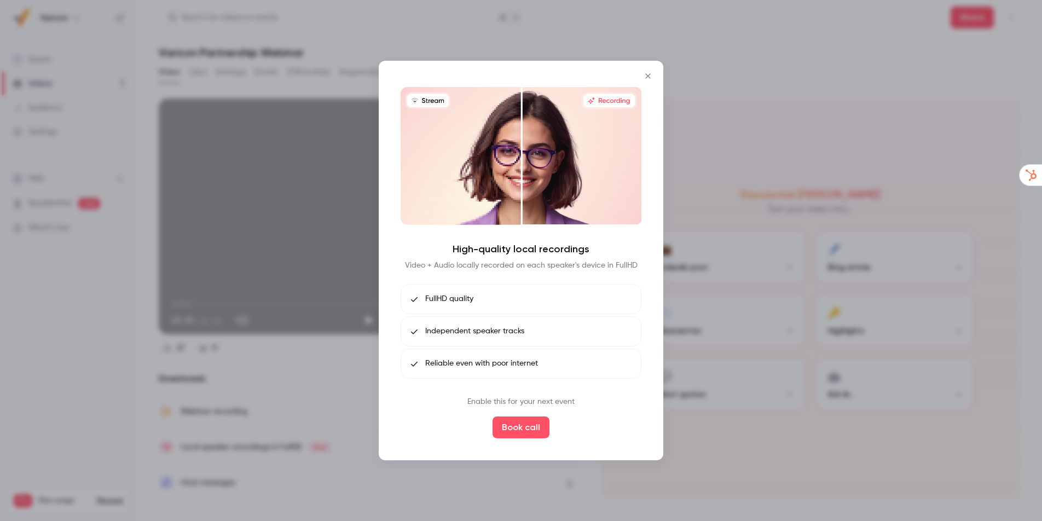
click at [648, 75] on icon "Close" at bounding box center [647, 75] width 5 height 5
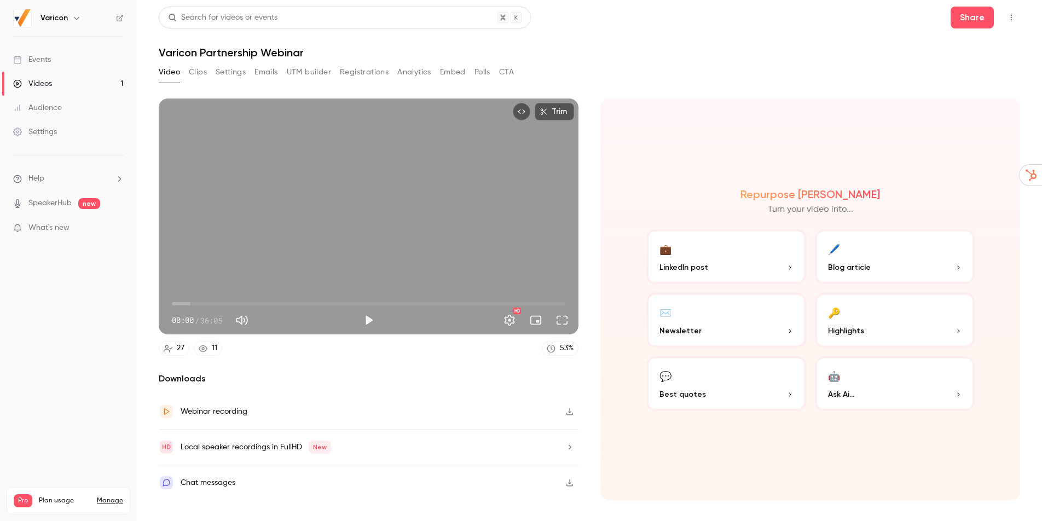
click at [379, 452] on div "Local speaker recordings in FullHD New" at bounding box center [369, 447] width 420 height 36
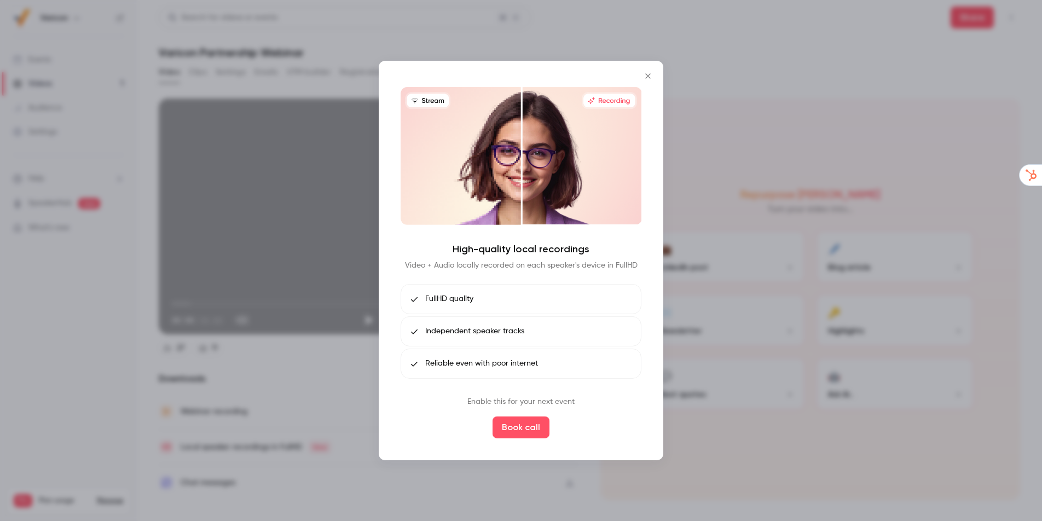
click at [648, 73] on icon "Close" at bounding box center [647, 76] width 13 height 9
